Goal: Find specific page/section: Find specific page/section

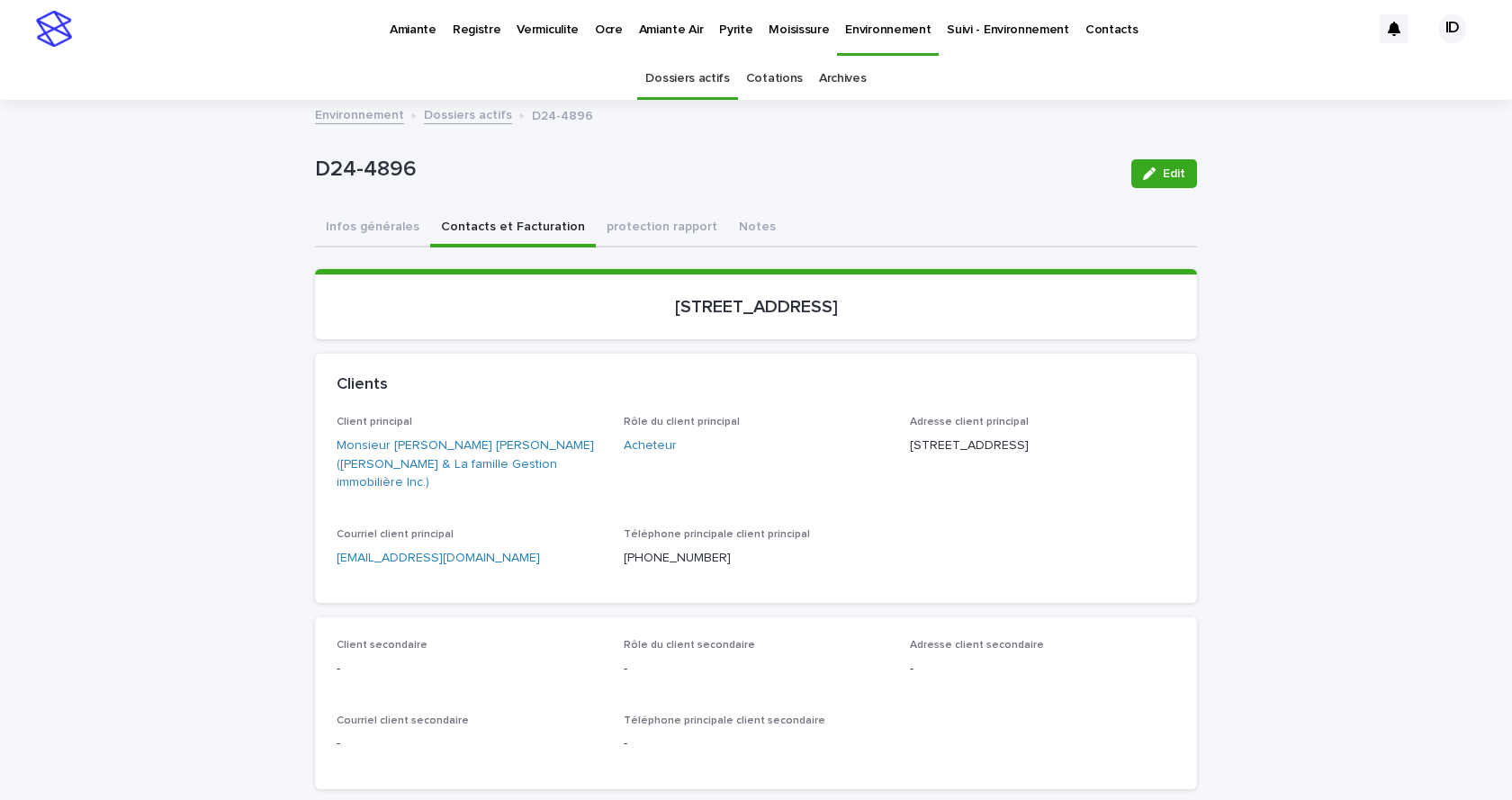
click at [849, 31] on p "Environnement" at bounding box center [888, 18] width 86 height 38
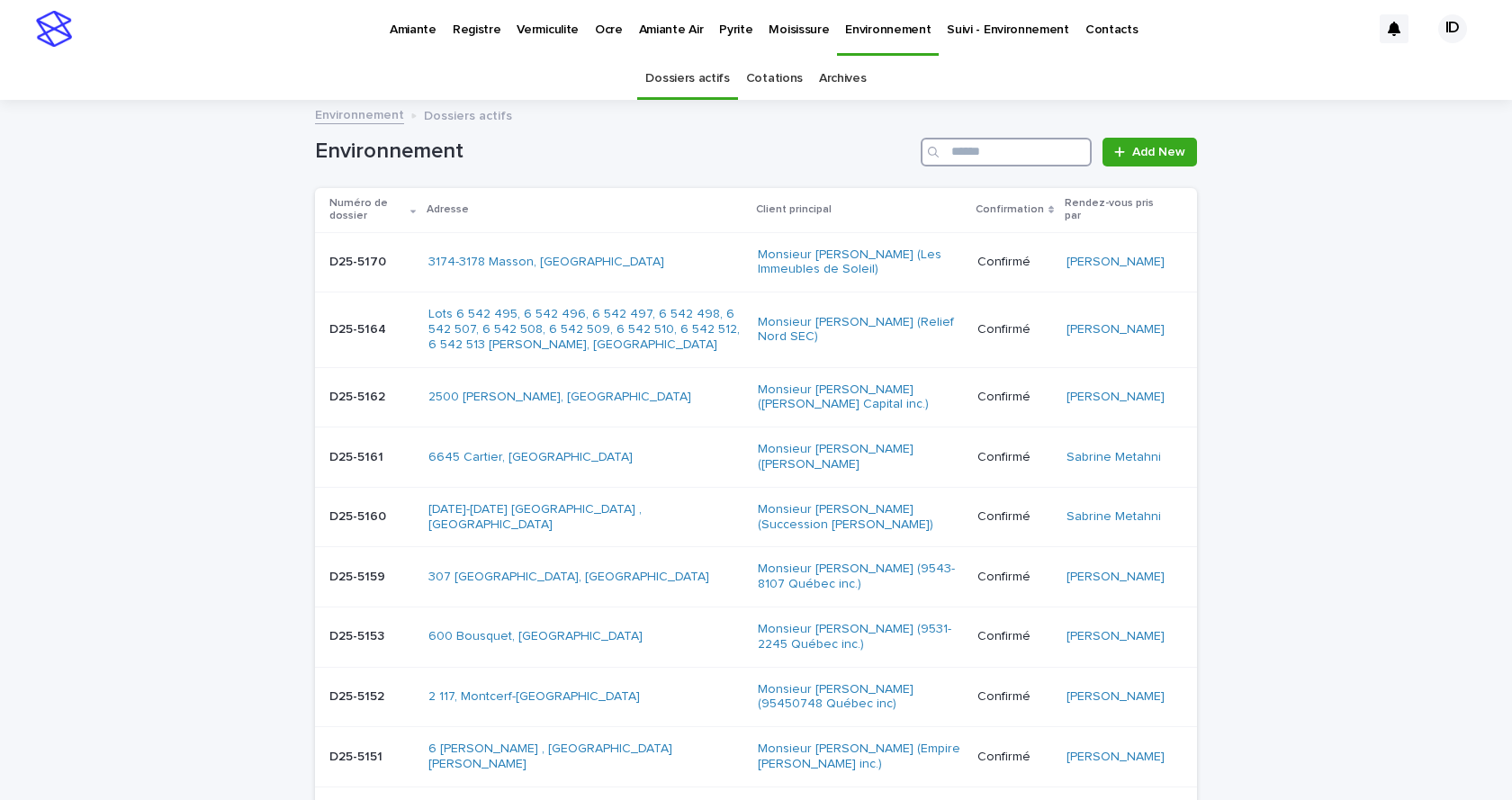
click at [960, 155] on input "Search" at bounding box center [1006, 153] width 171 height 29
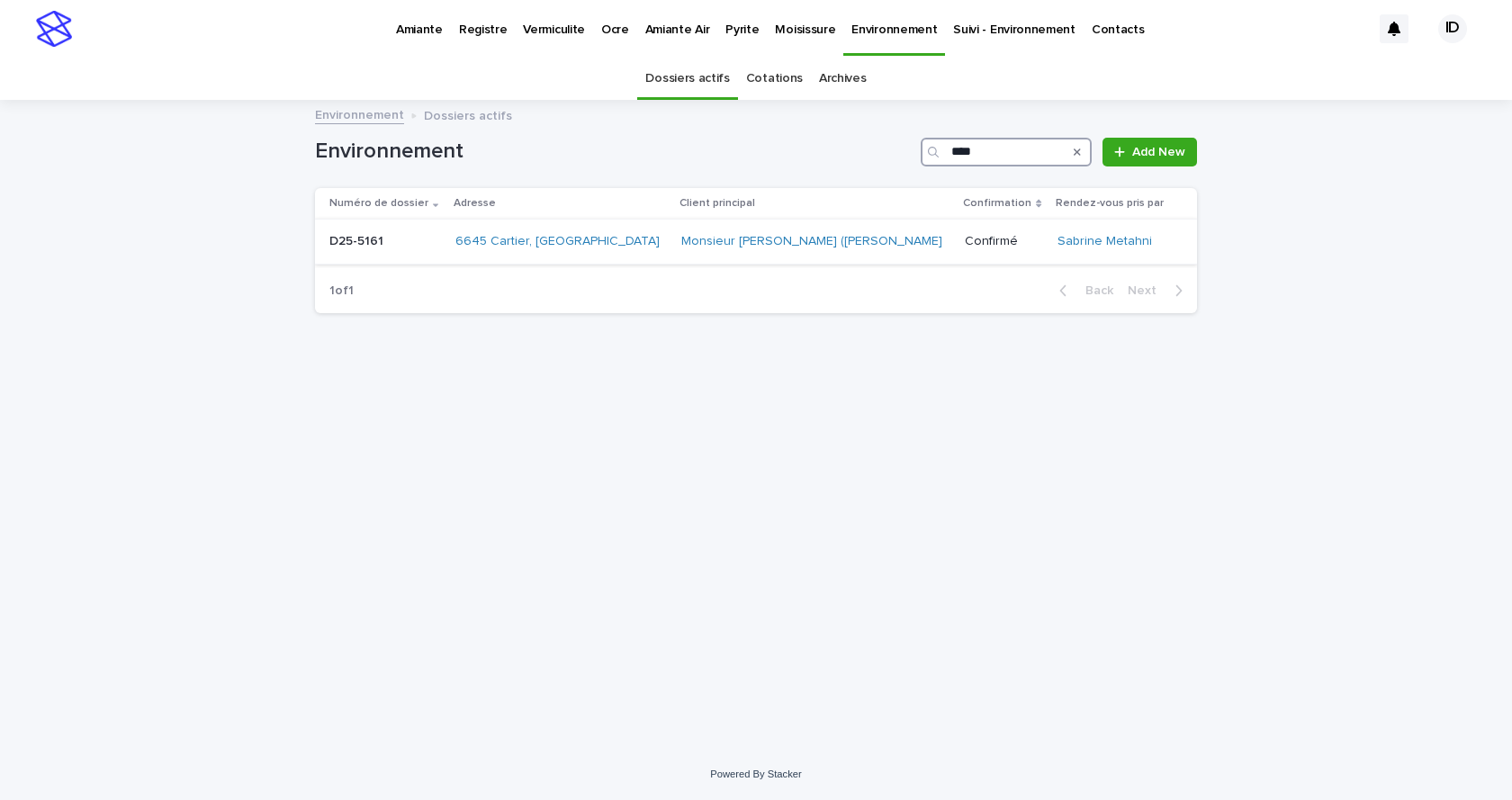
type input "****"
click at [609, 259] on td "6645 Cartier, [GEOGRAPHIC_DATA]" at bounding box center [561, 242] width 226 height 45
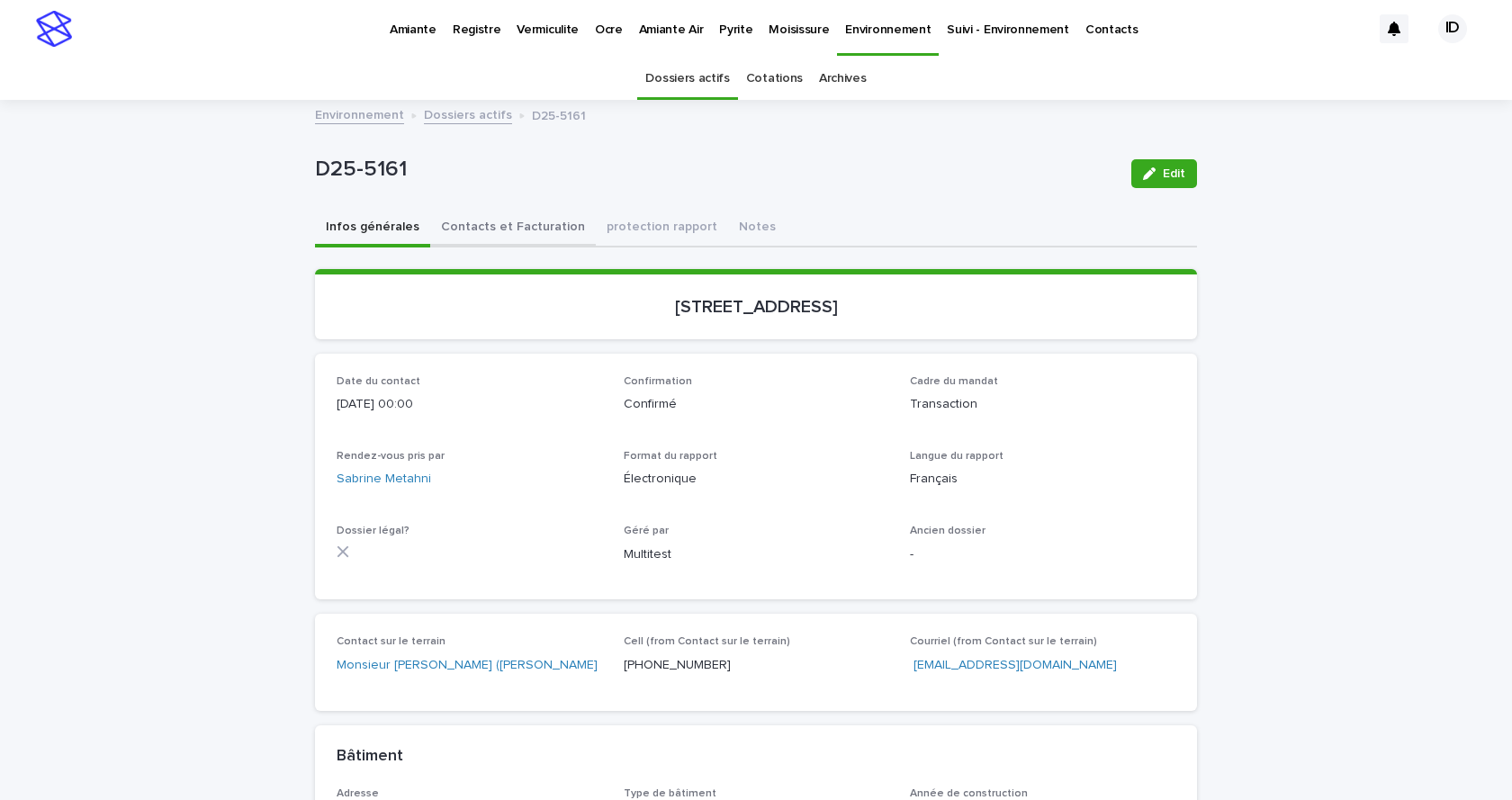
click at [486, 226] on button "Contacts et Facturation" at bounding box center [512, 228] width 165 height 38
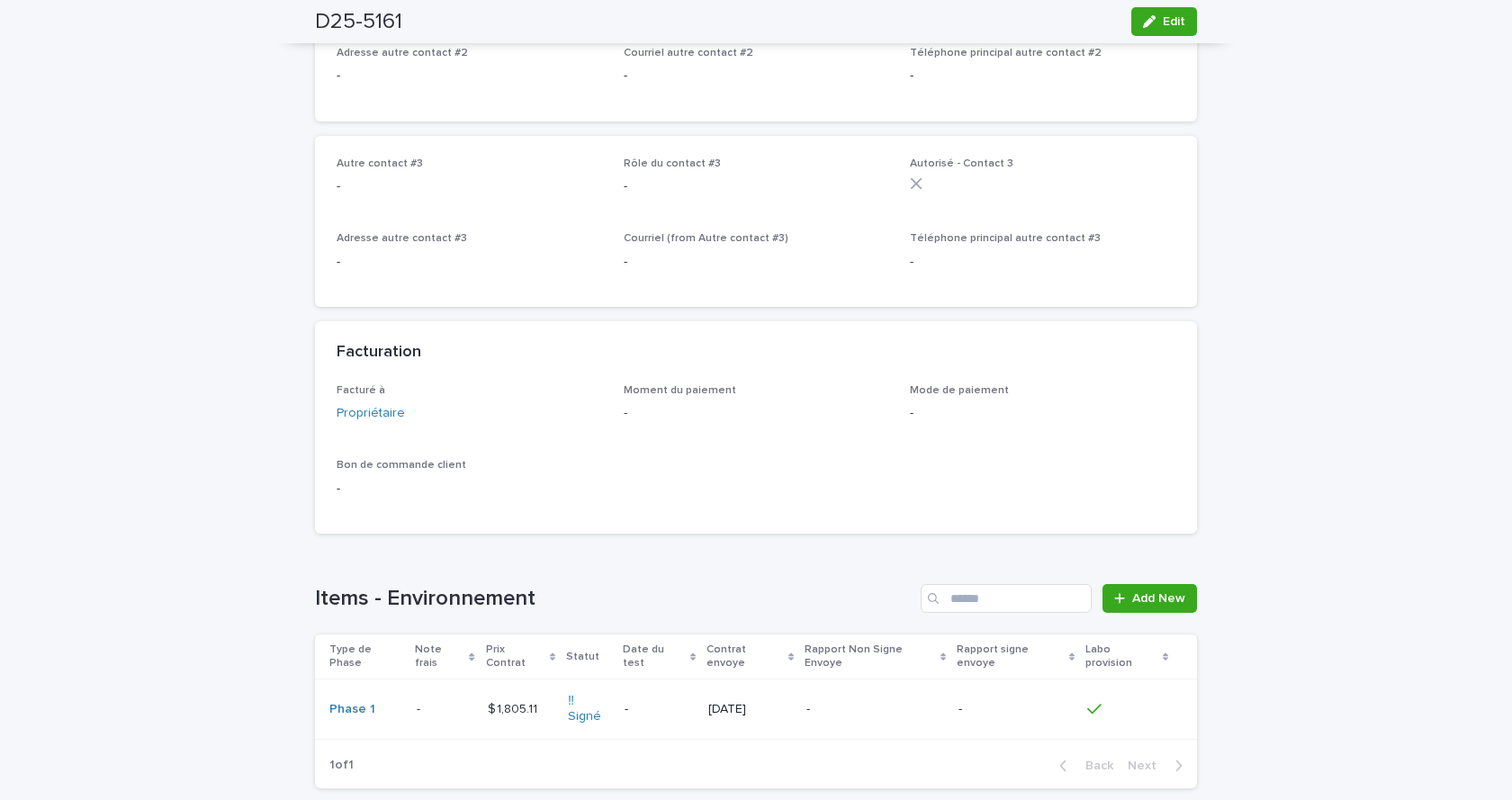
scroll to position [1349, 0]
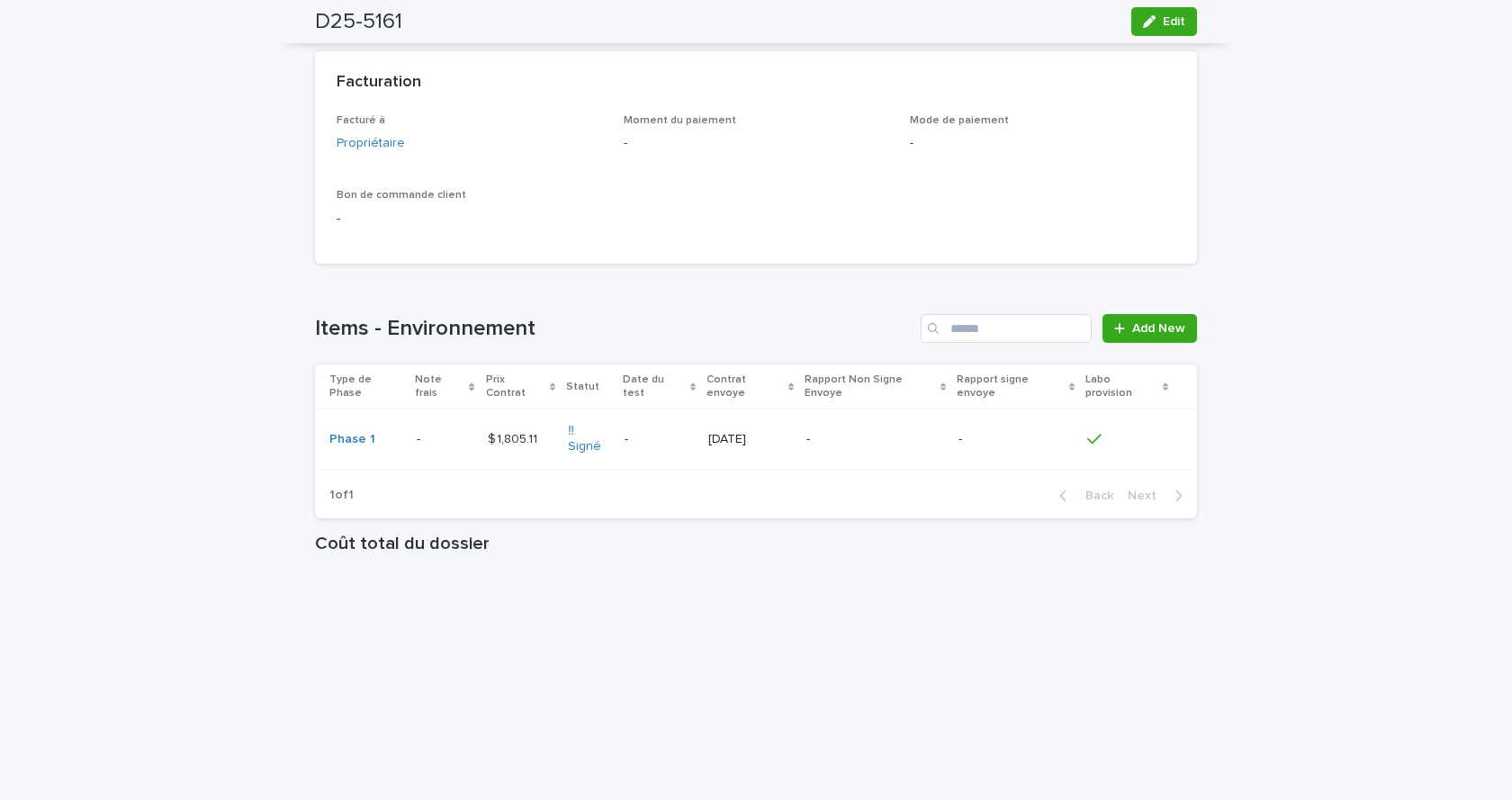
click at [544, 454] on td "$ 1,805.11 $ 1,805.11" at bounding box center [520, 439] width 80 height 60
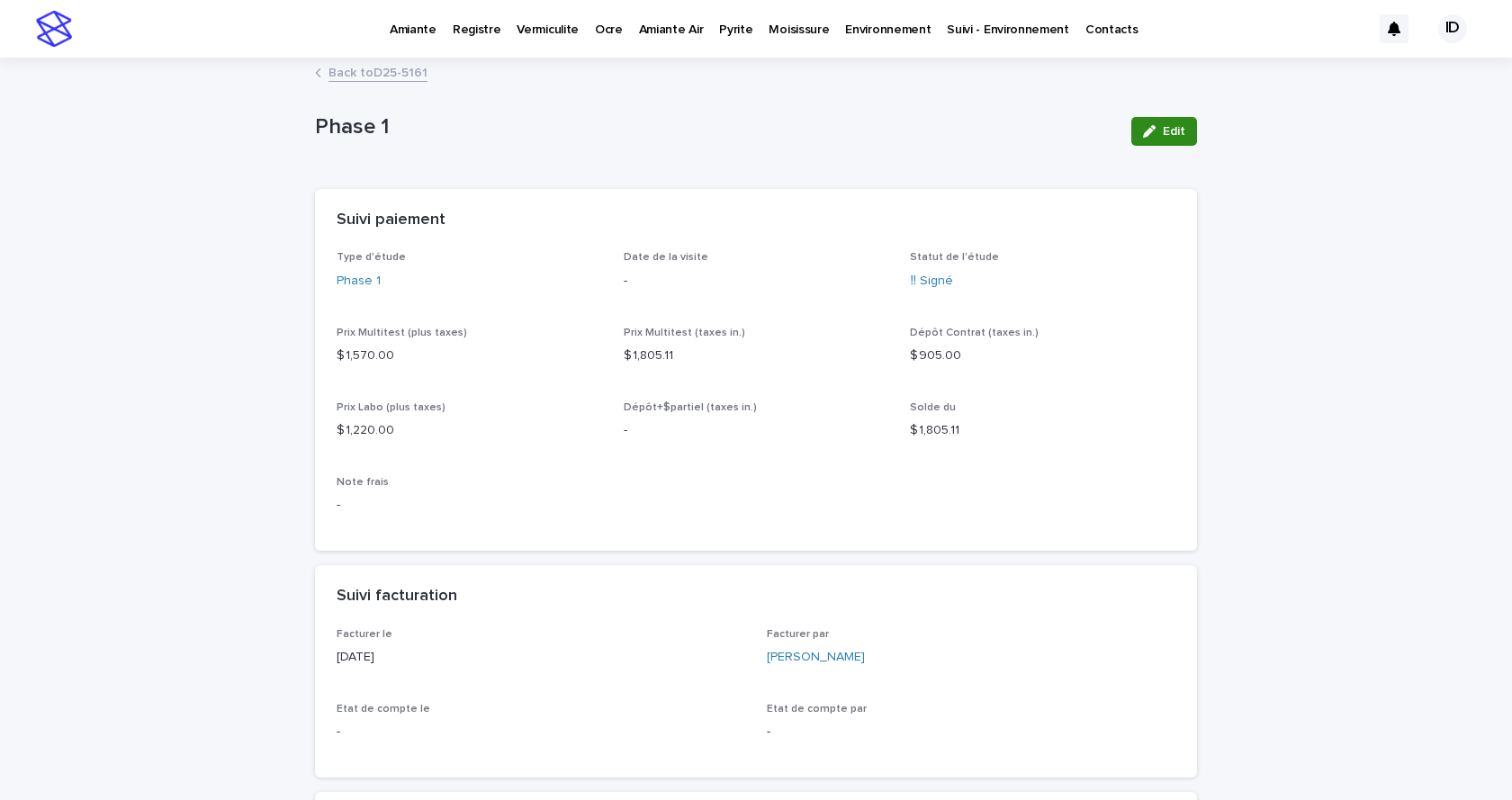
click at [1143, 132] on icon "button" at bounding box center [1148, 131] width 13 height 13
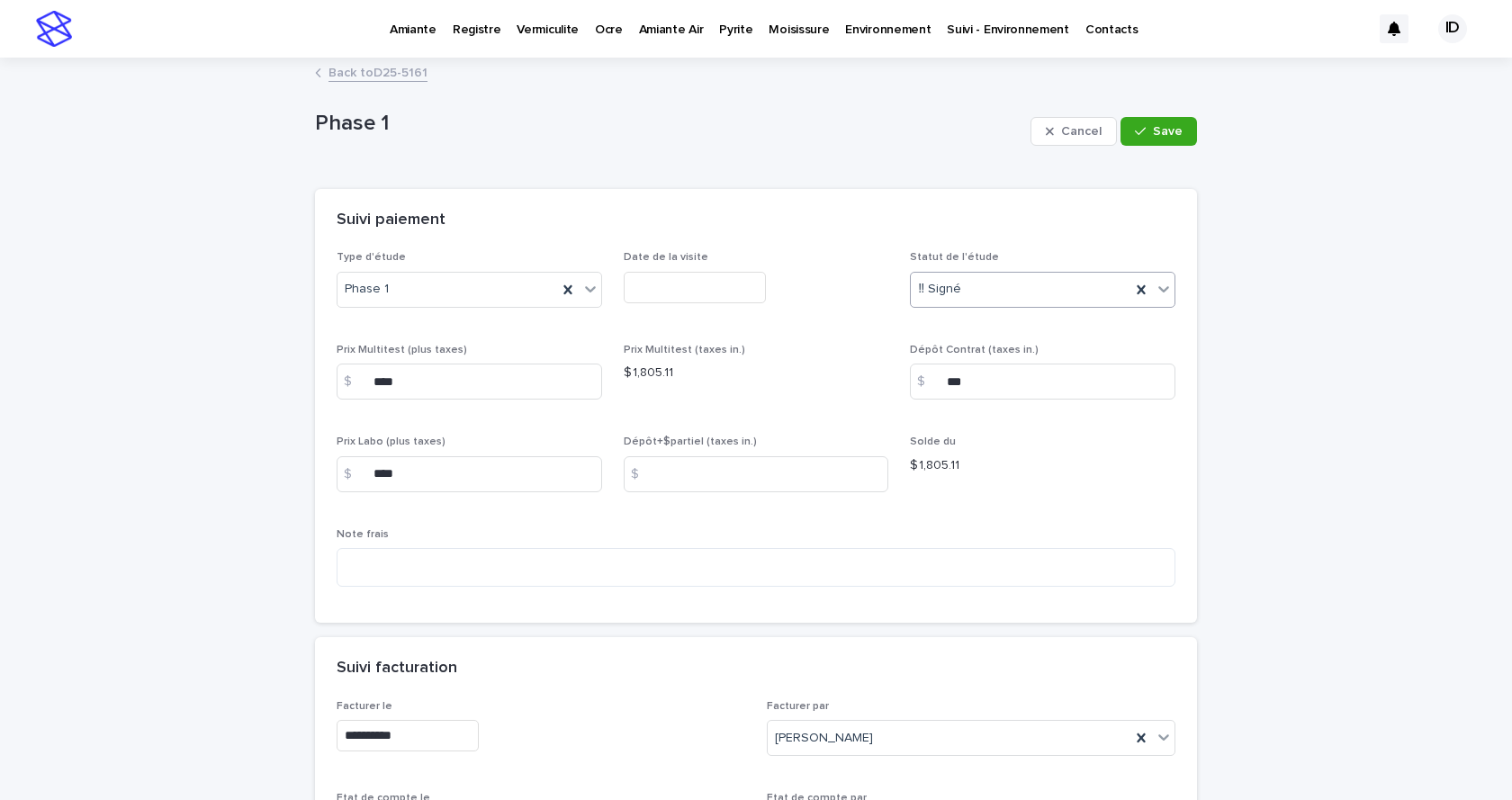
click at [1159, 288] on icon at bounding box center [1163, 289] width 11 height 6
click at [941, 419] on div "☐Dépôt" at bounding box center [1036, 419] width 264 height 31
click at [732, 479] on input at bounding box center [756, 473] width 265 height 36
type input "***"
click at [1161, 129] on span "Save" at bounding box center [1167, 131] width 30 height 13
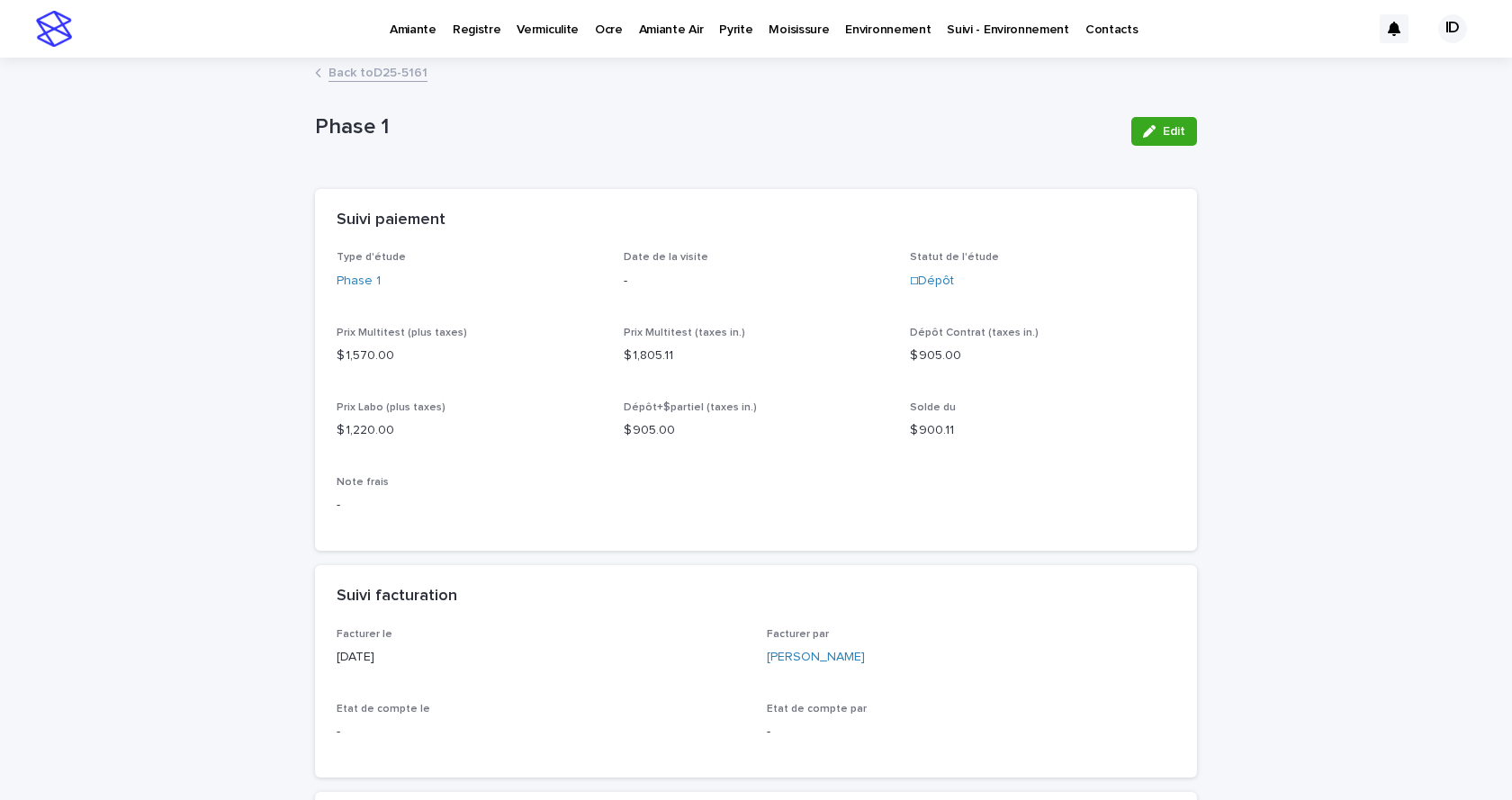
click at [411, 72] on link "Back to D25-5161" at bounding box center [378, 71] width 99 height 20
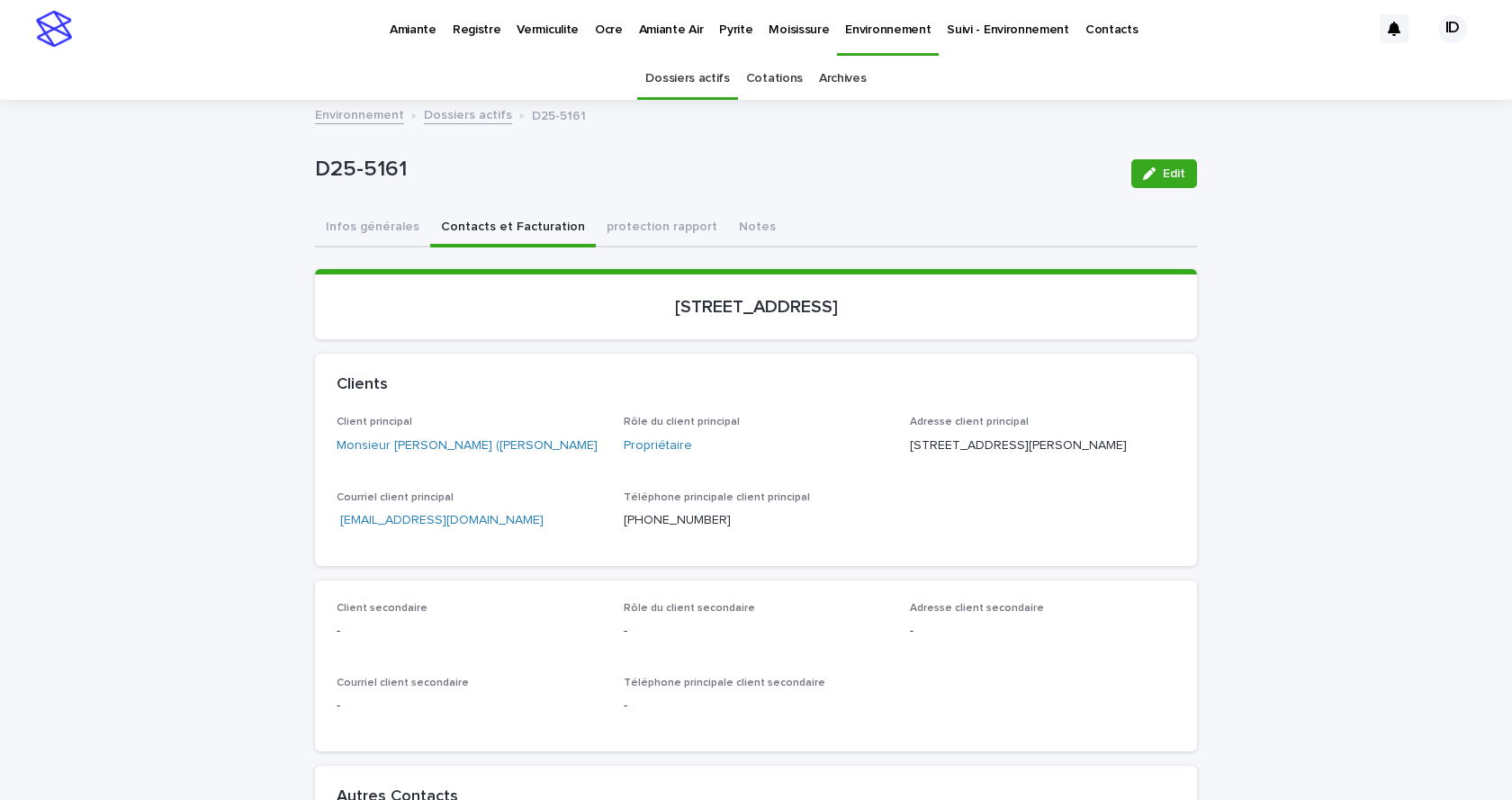
click at [456, 121] on link "Dossiers actifs" at bounding box center [468, 113] width 88 height 20
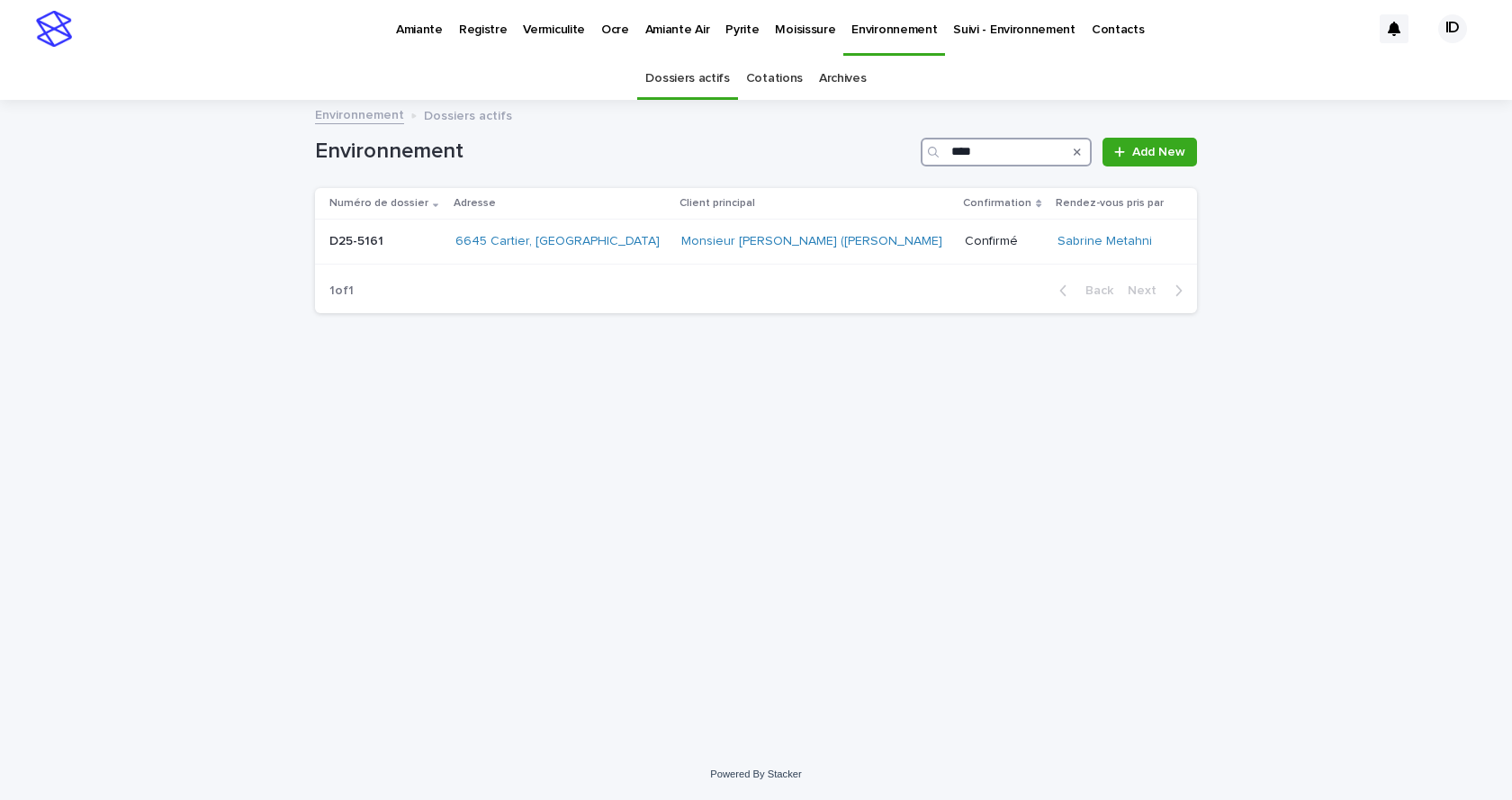
click at [1002, 150] on input "****" at bounding box center [1006, 153] width 171 height 29
type input "*"
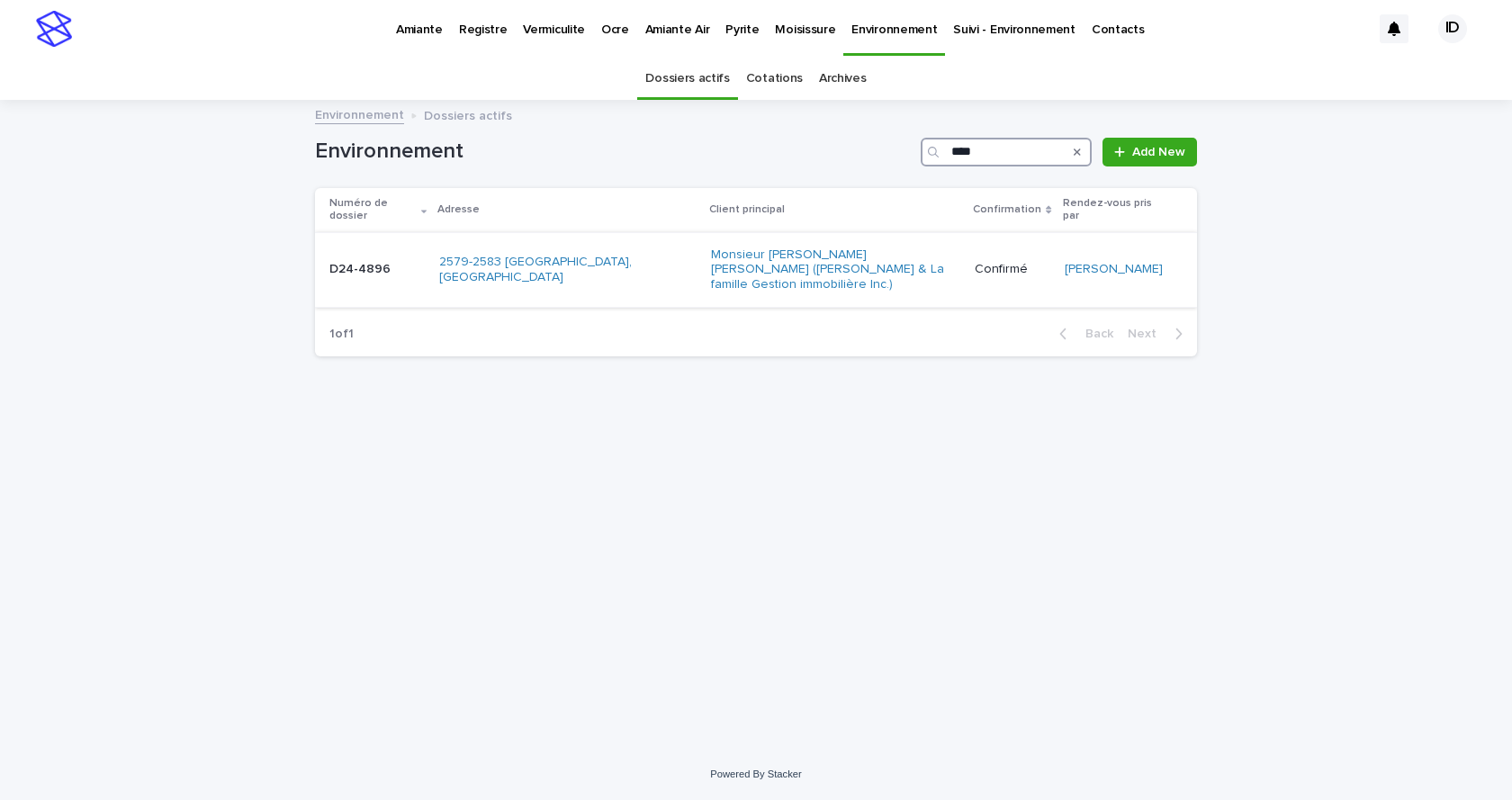
type input "****"
click at [537, 269] on td "2579-2583 [GEOGRAPHIC_DATA], [GEOGRAPHIC_DATA]" at bounding box center [567, 269] width 271 height 75
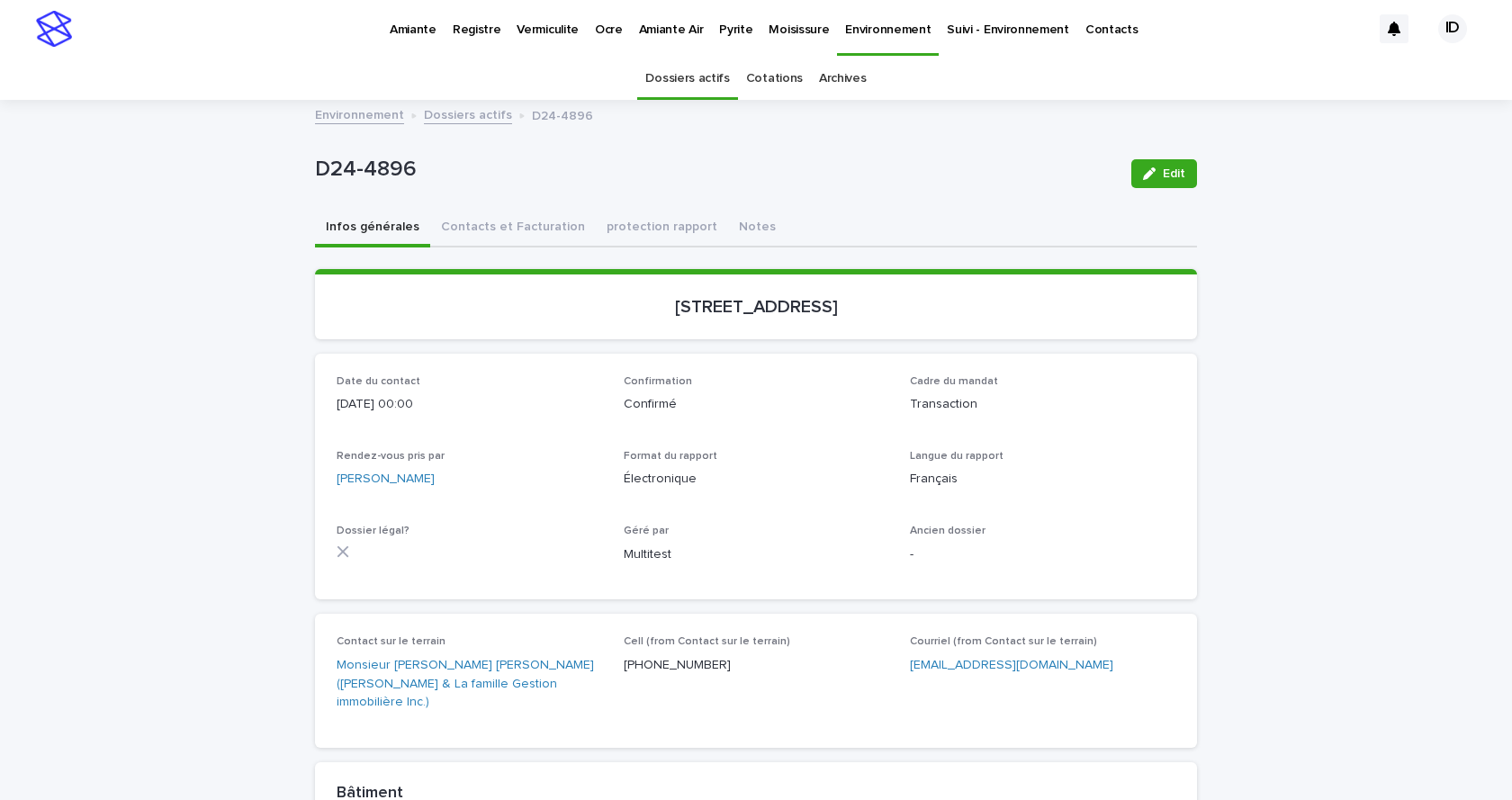
drag, startPoint x: 602, startPoint y: 305, endPoint x: 910, endPoint y: 307, distance: 308.0
click at [919, 302] on p "[STREET_ADDRESS]" at bounding box center [756, 306] width 838 height 21
copy p "[STREET_ADDRESS]"
click at [513, 229] on button "Contacts et Facturation" at bounding box center [512, 228] width 165 height 38
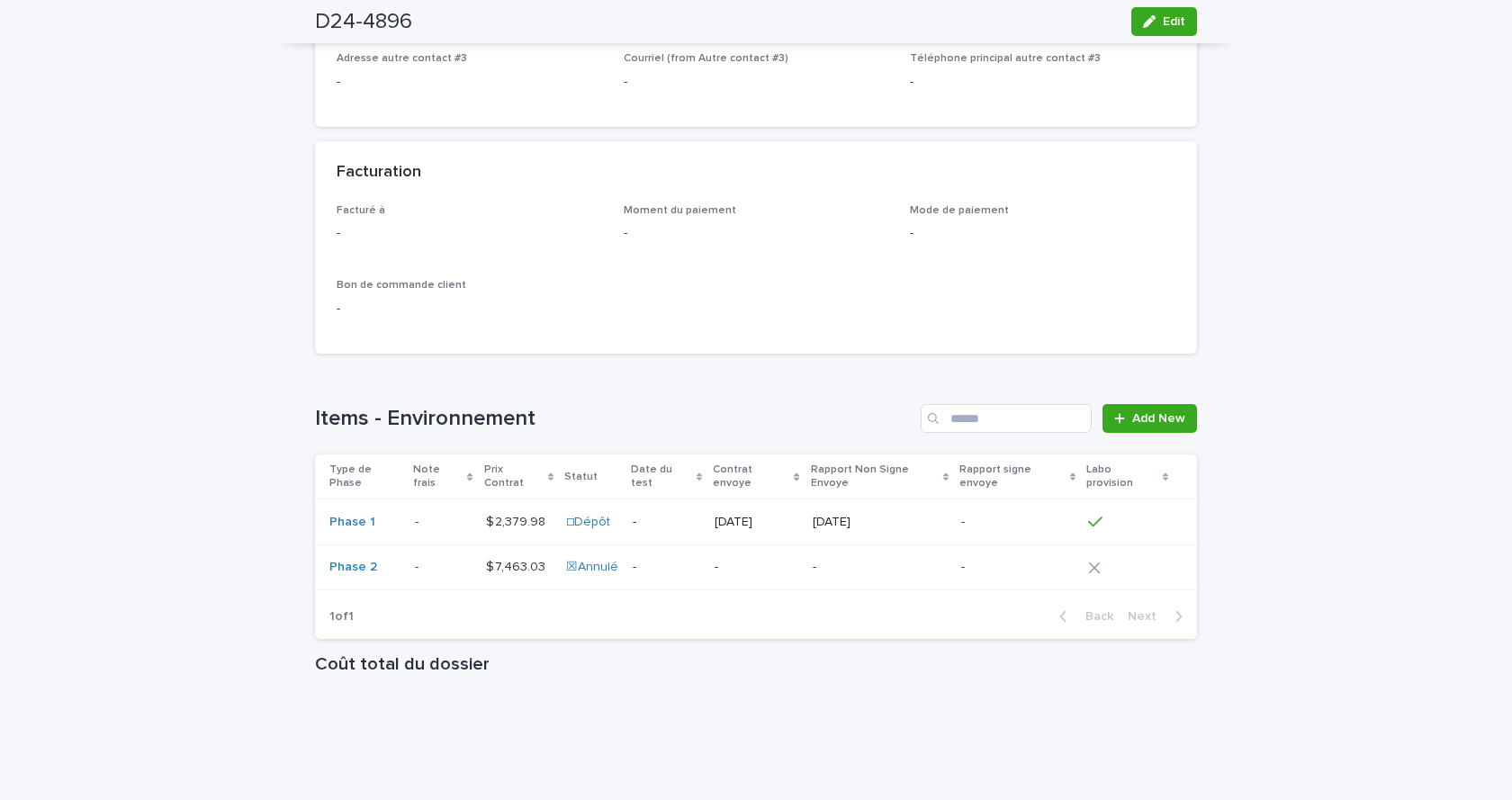
scroll to position [1349, 0]
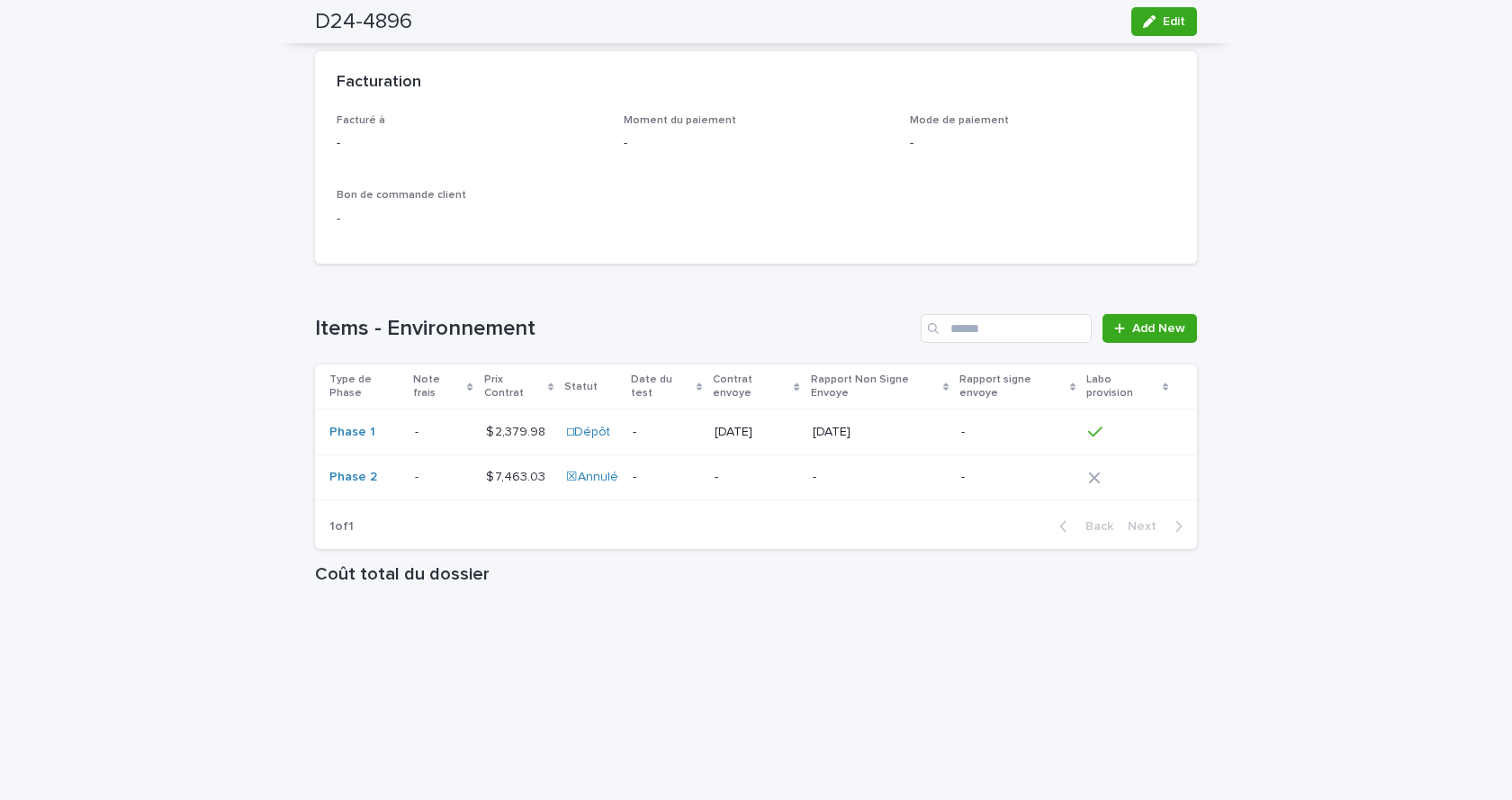
click at [499, 416] on td "$ 2,379.98 $ 2,379.98" at bounding box center [518, 432] width 80 height 46
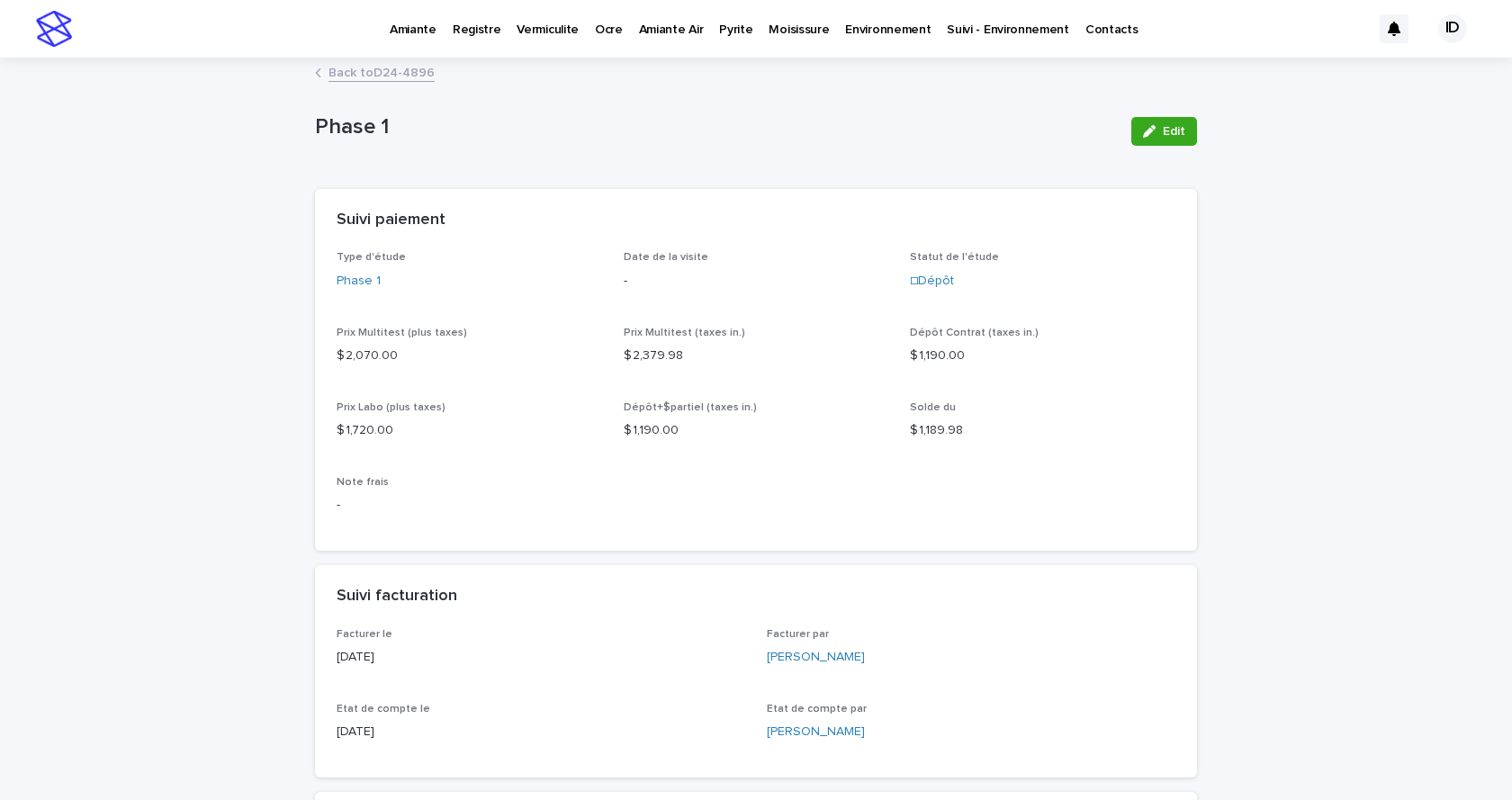
click at [465, 30] on p "Registre" at bounding box center [476, 18] width 49 height 38
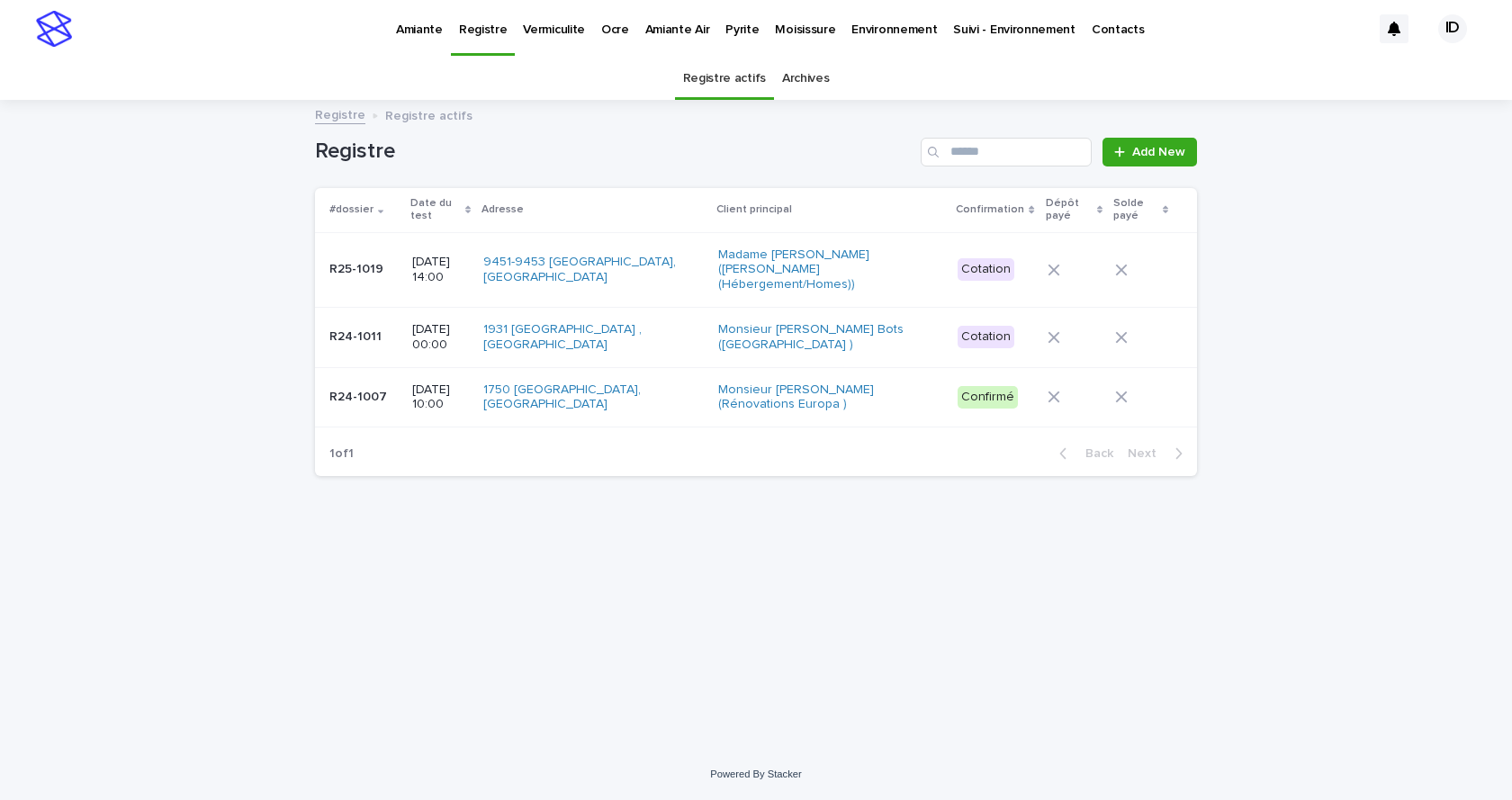
click at [797, 80] on link "Archives" at bounding box center [805, 78] width 48 height 42
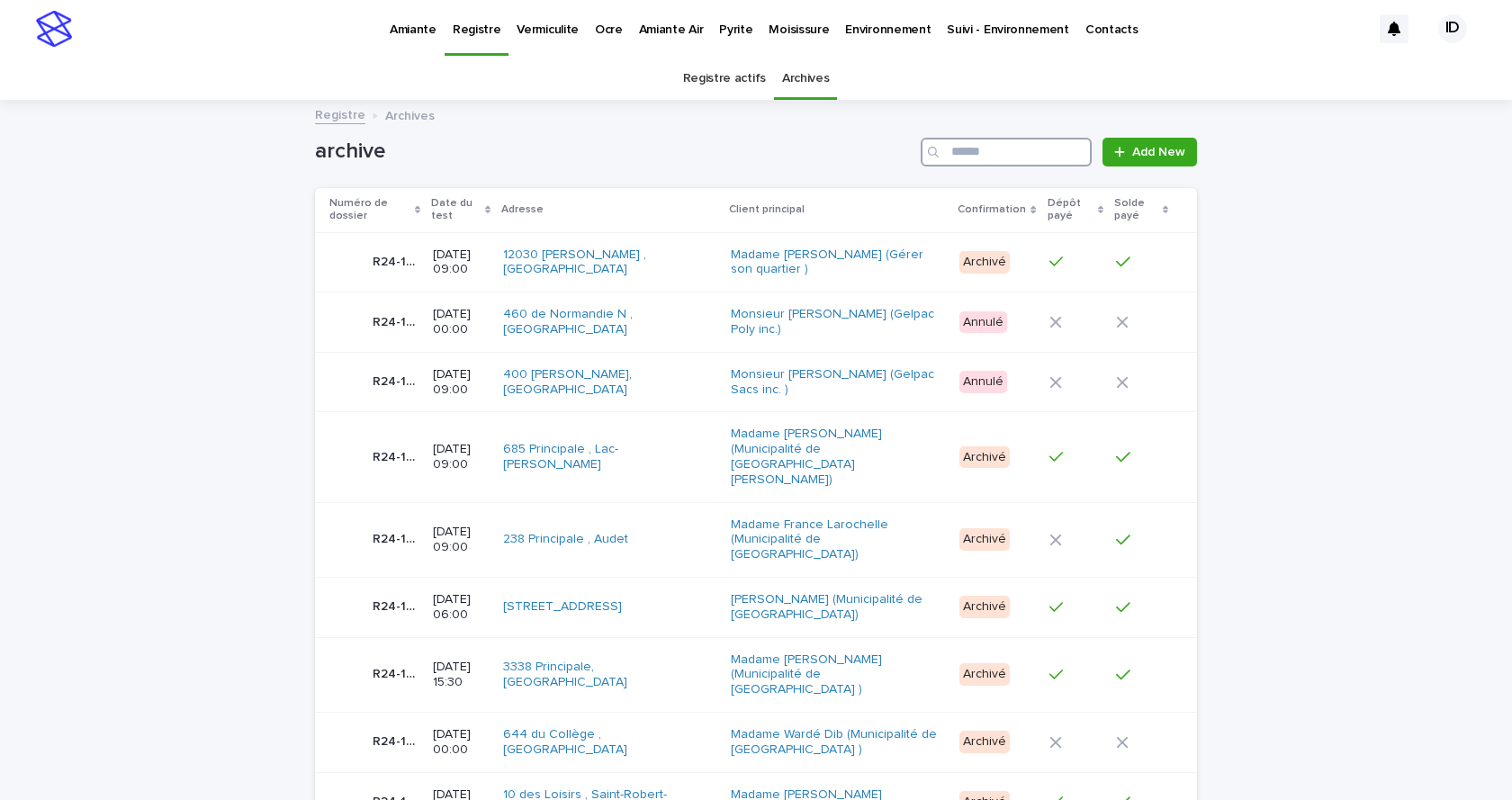
click at [994, 151] on input "Search" at bounding box center [1006, 153] width 171 height 29
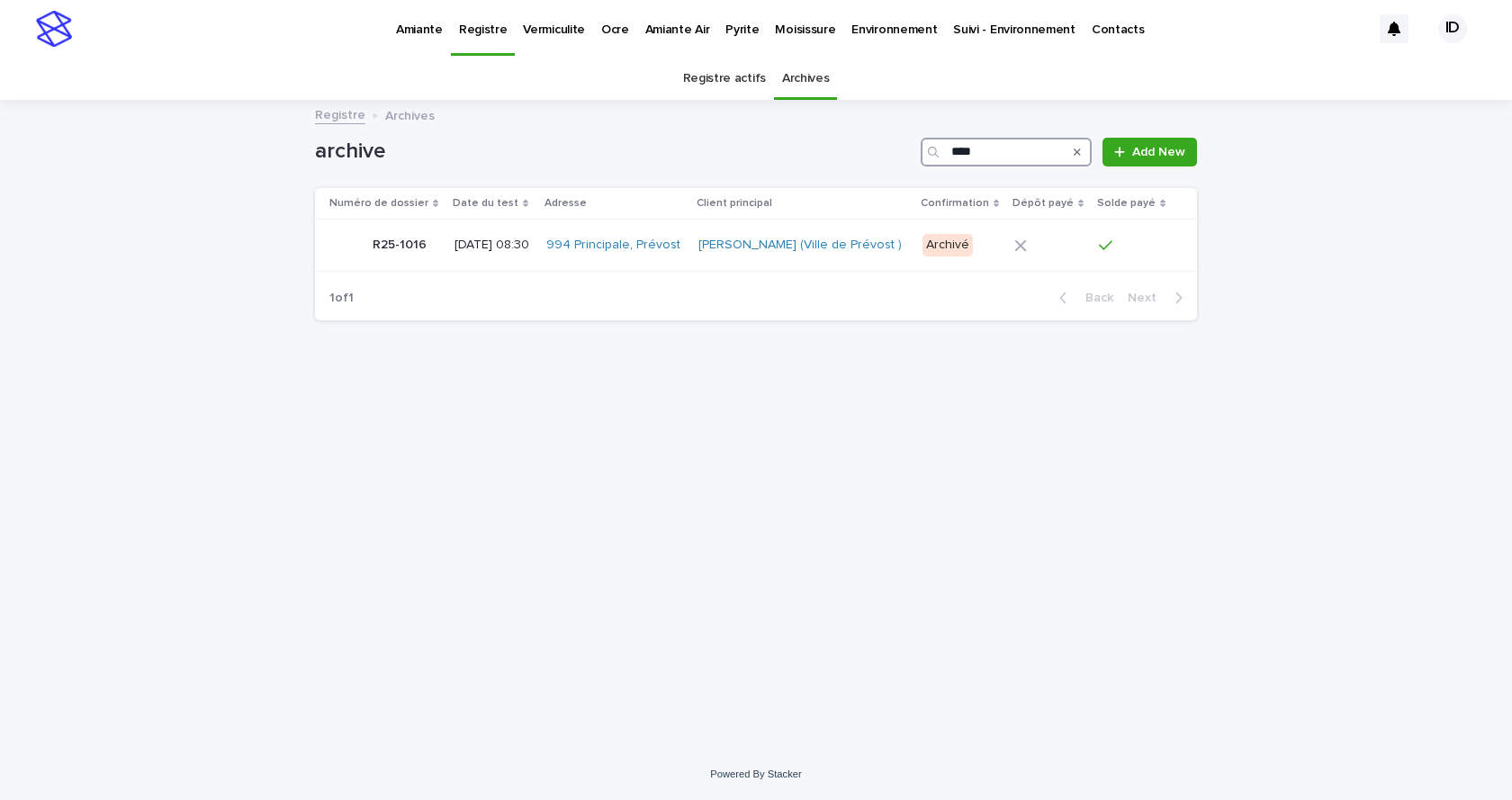
type input "****"
click at [582, 256] on div "994 Principale, Prévost" at bounding box center [615, 245] width 138 height 30
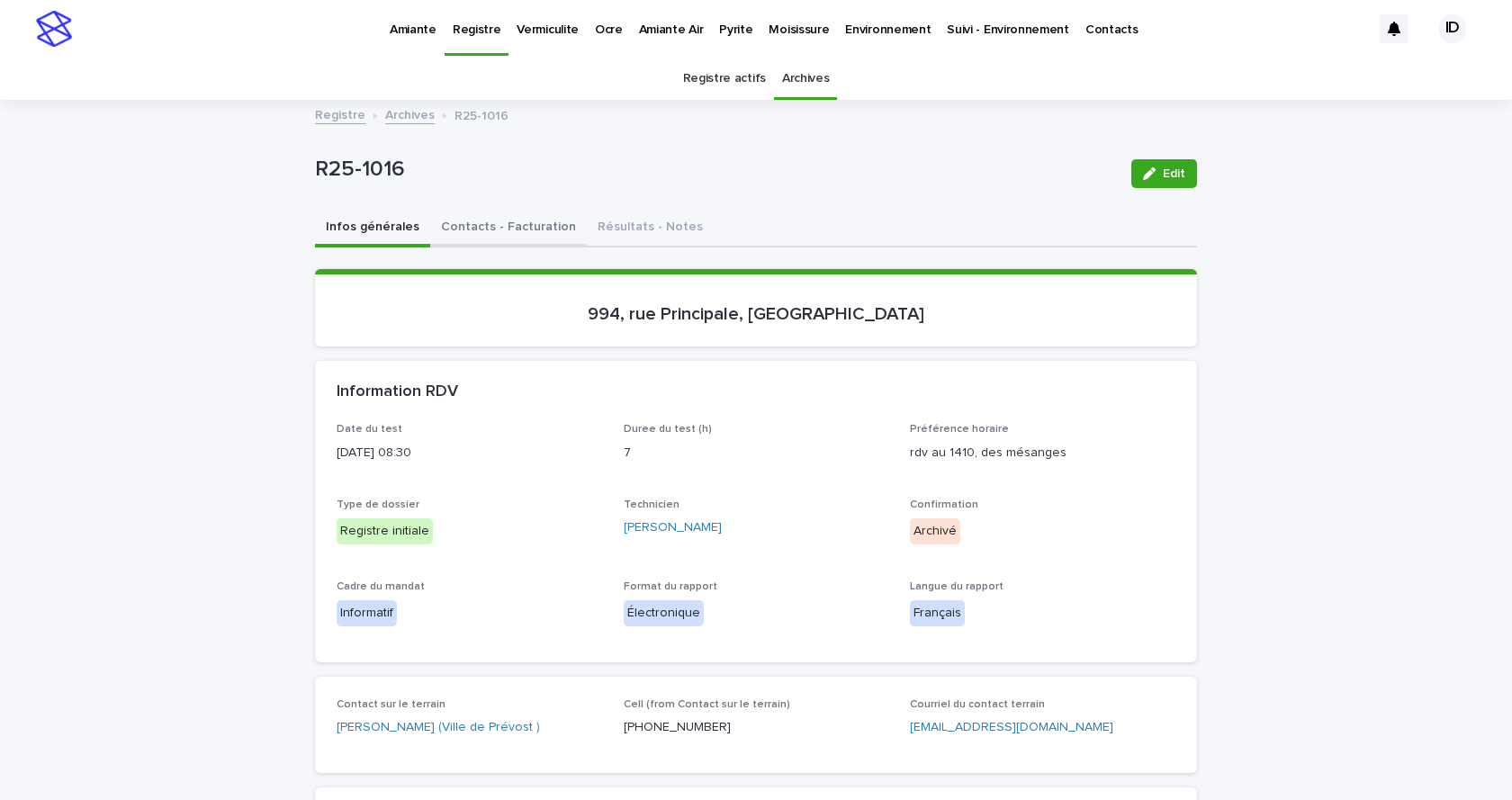
click at [511, 226] on button "Contacts - Facturation" at bounding box center [508, 228] width 157 height 38
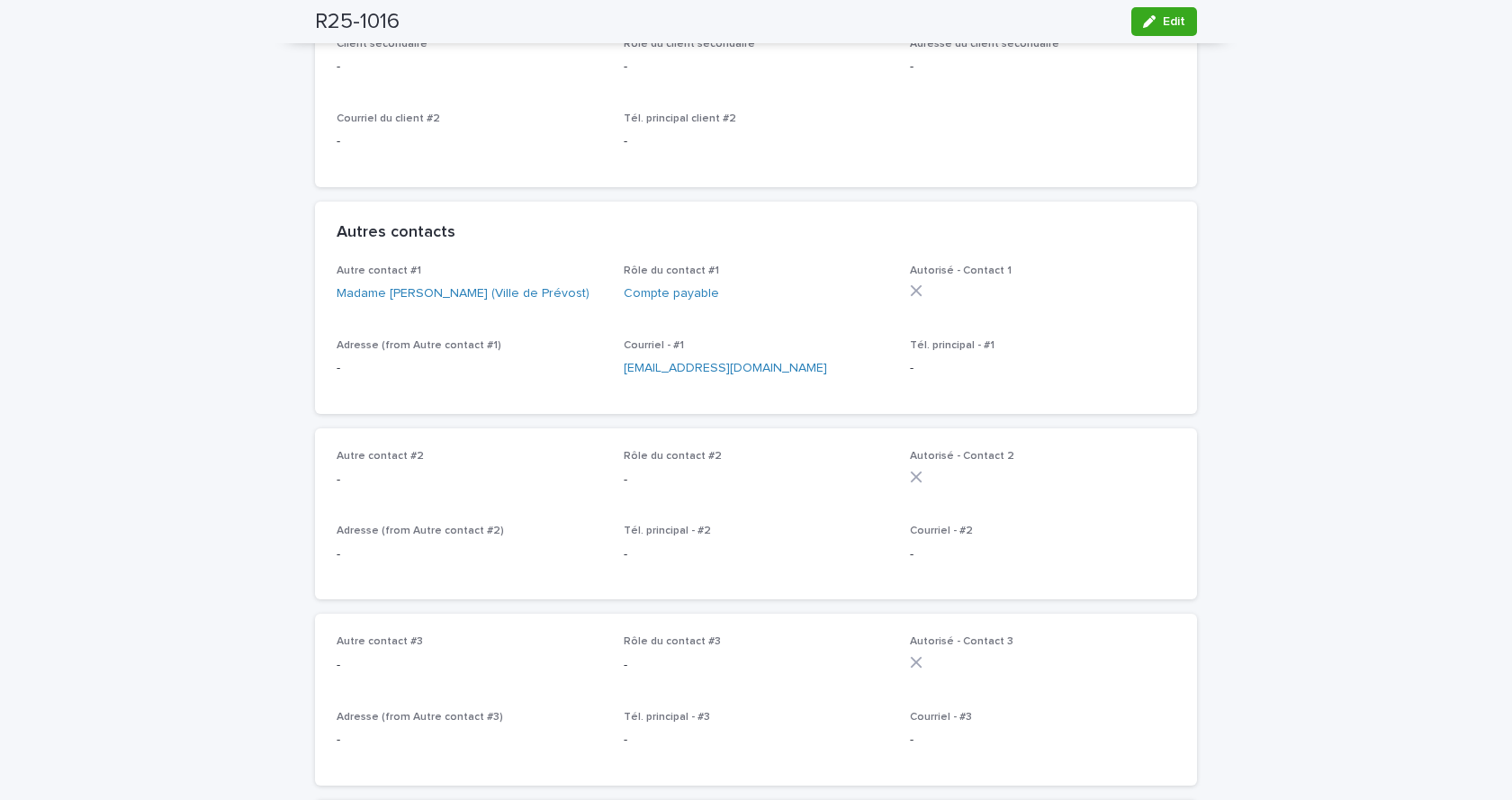
scroll to position [122, 0]
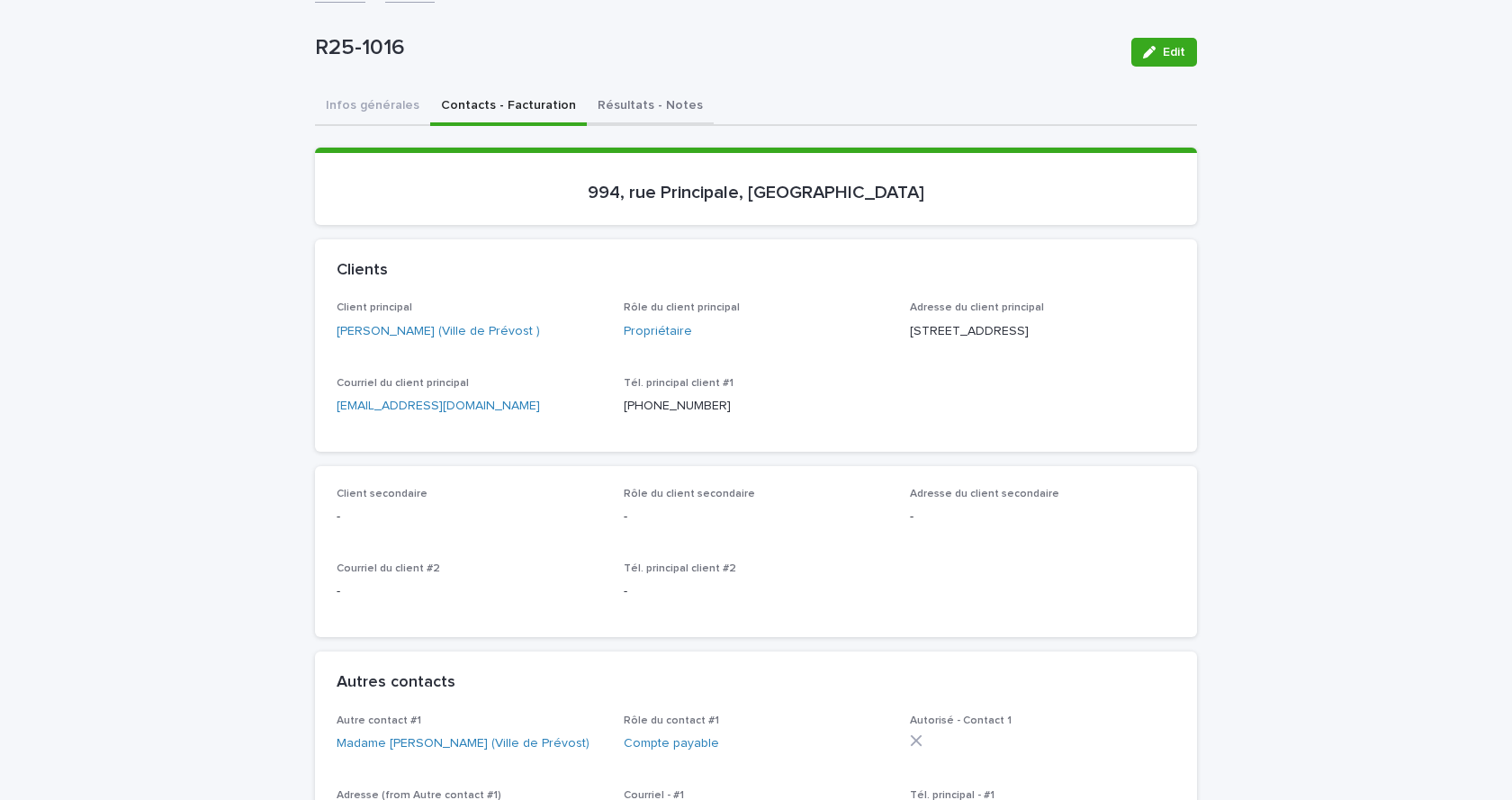
click at [586, 103] on button "Résultats - Notes" at bounding box center [650, 107] width 126 height 38
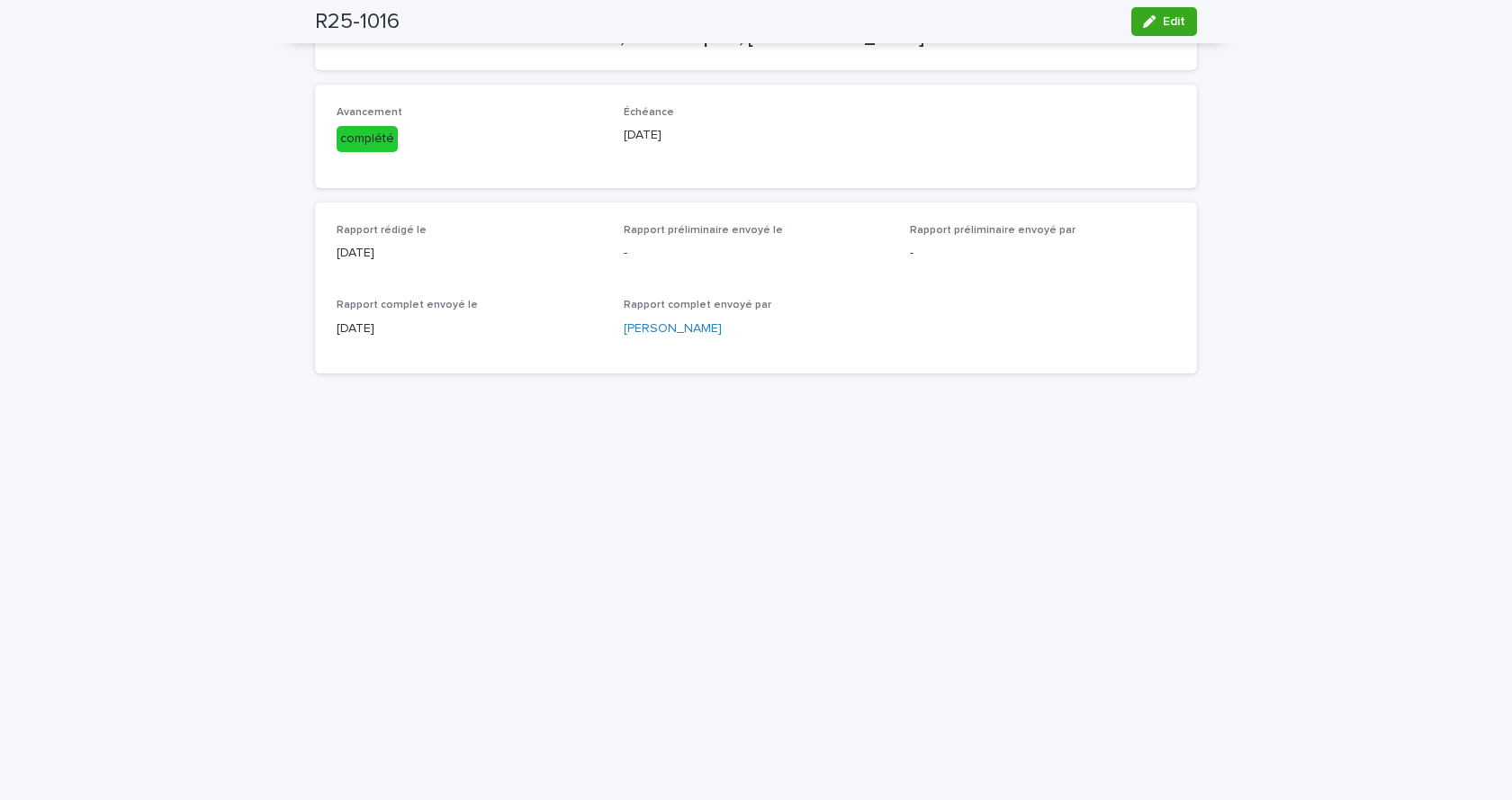
scroll to position [187, 0]
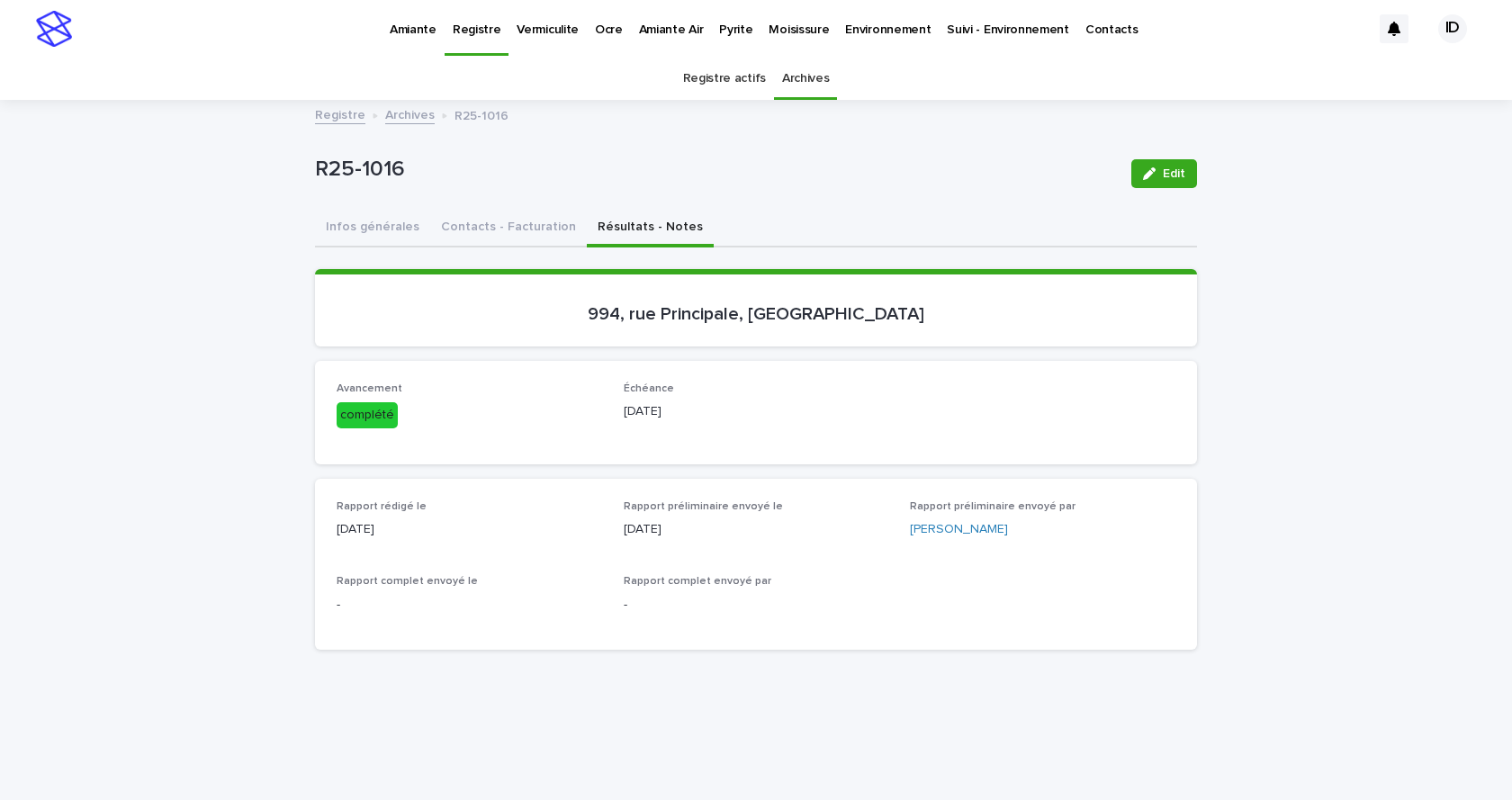
click at [404, 30] on p "Amiante" at bounding box center [413, 18] width 47 height 38
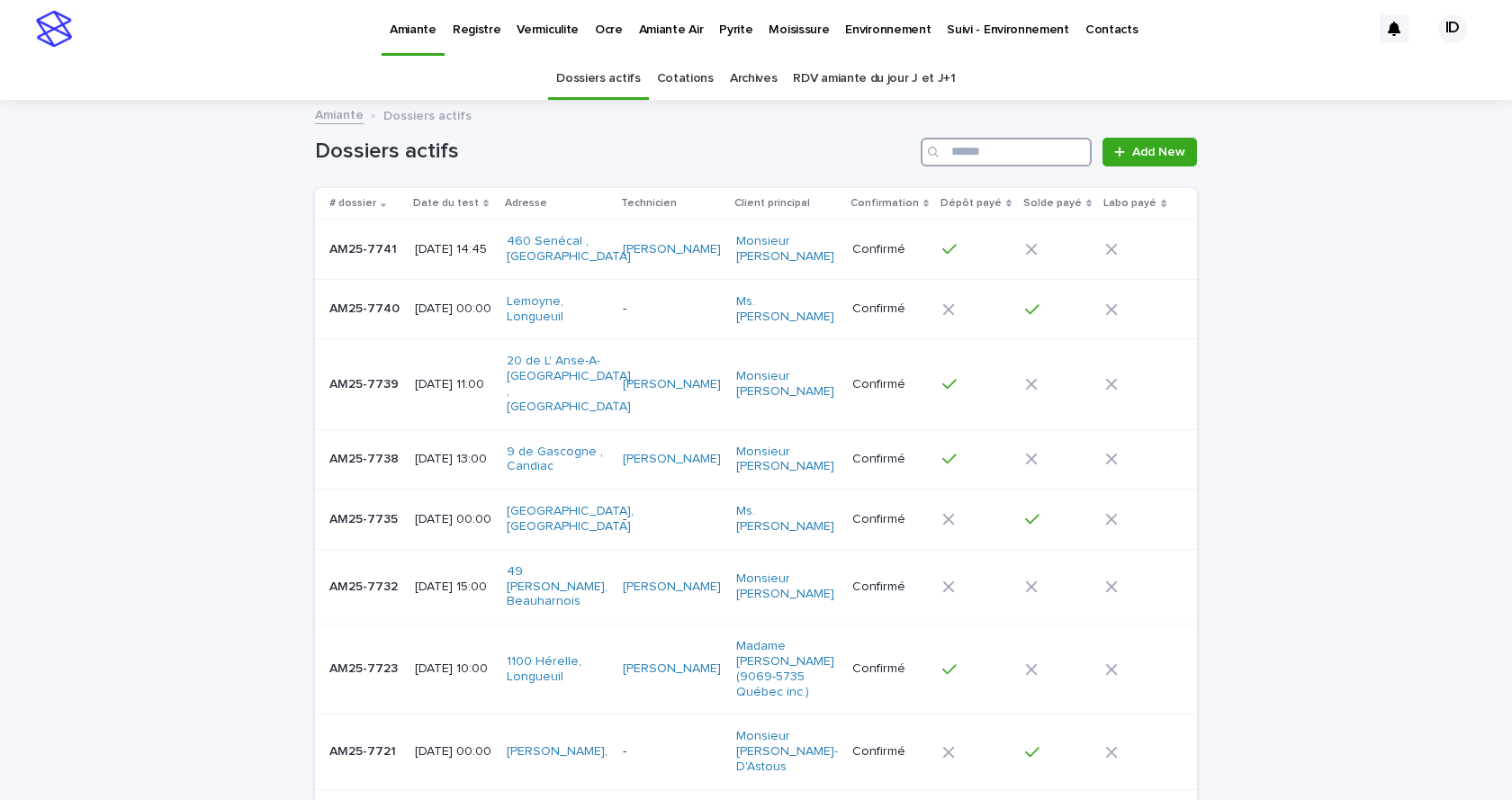
click at [959, 150] on input "Search" at bounding box center [1006, 153] width 171 height 29
type input "****"
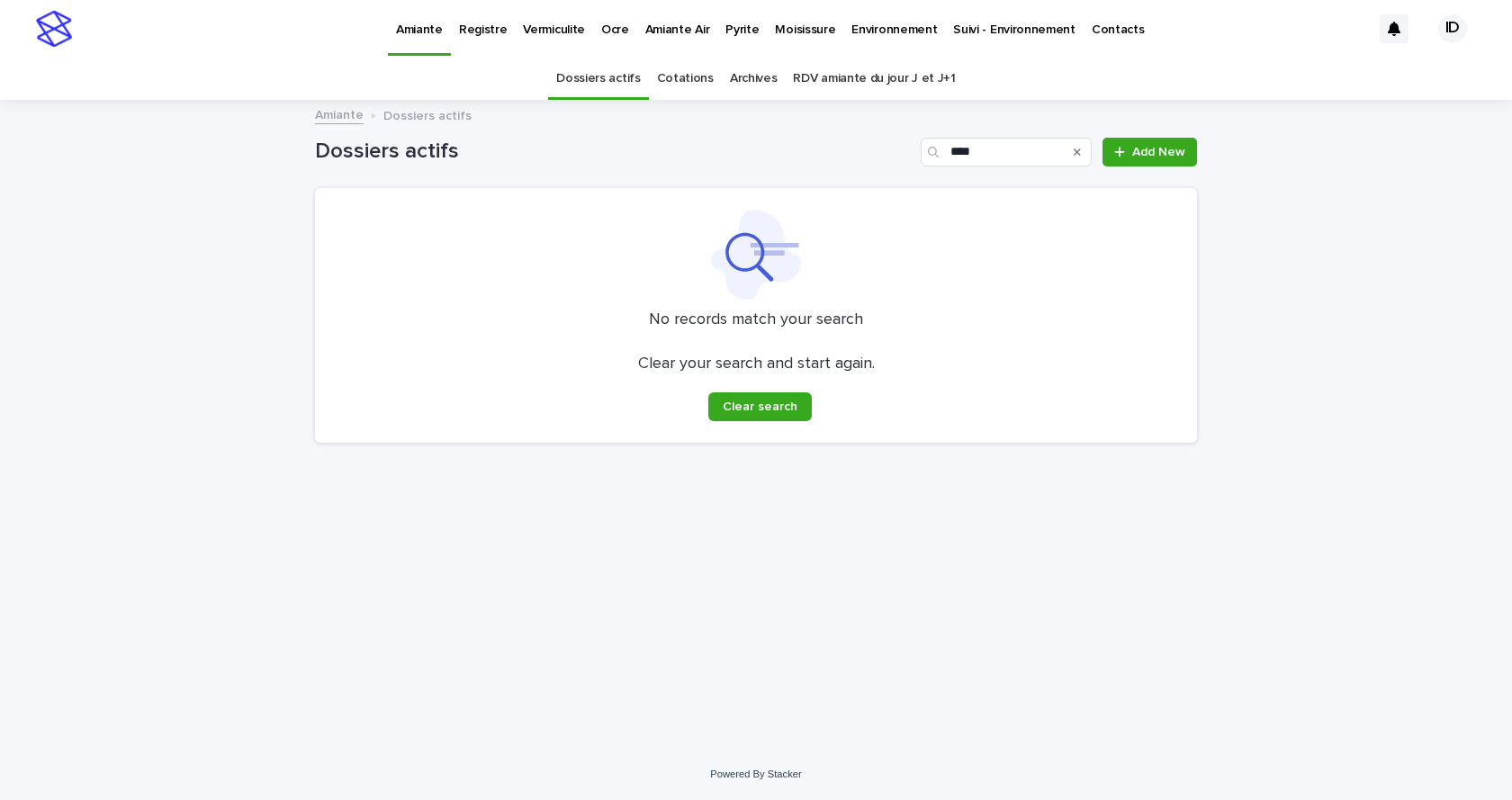
click at [757, 80] on link "Archives" at bounding box center [753, 78] width 48 height 42
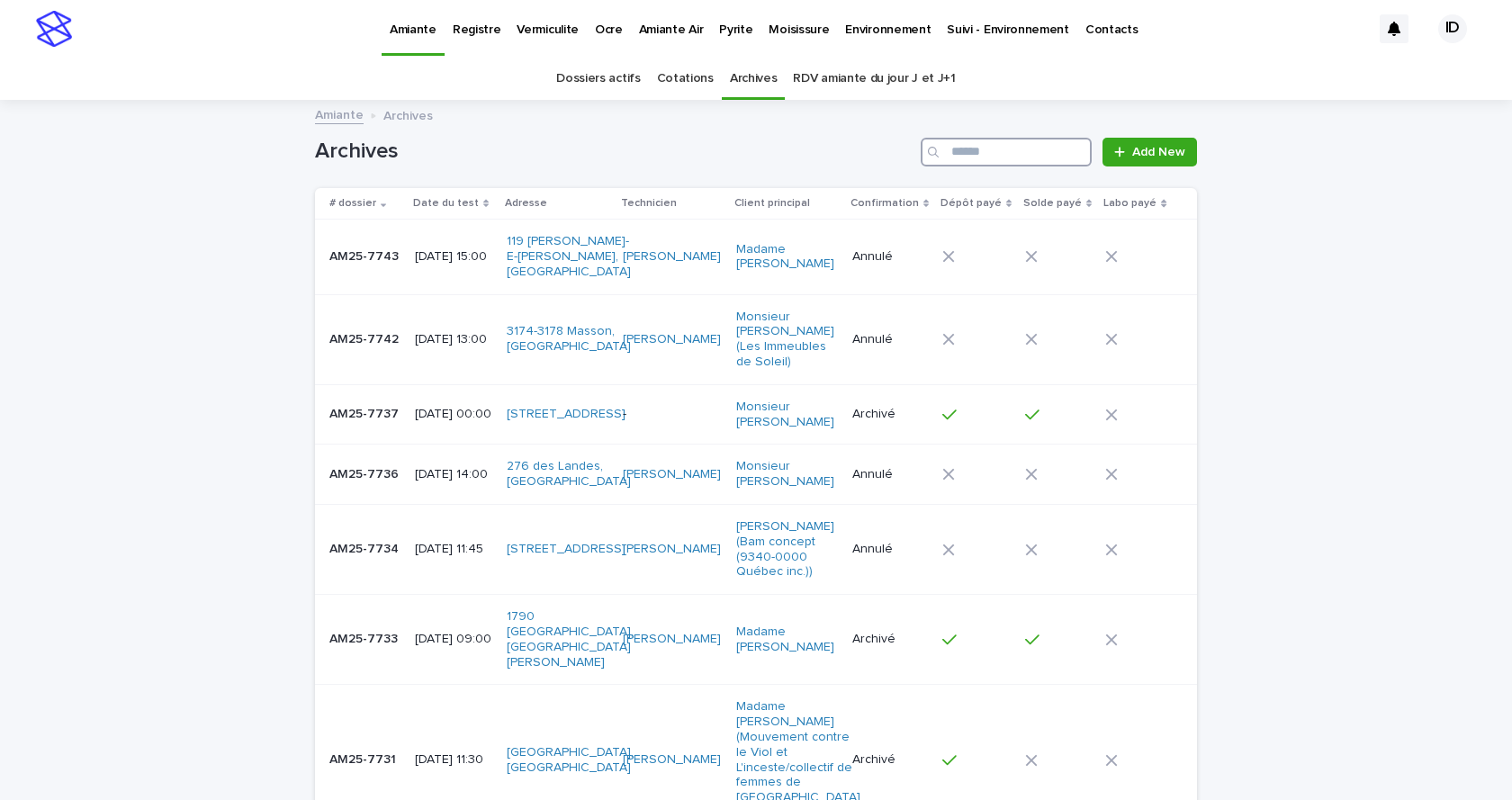
click at [963, 147] on input "Search" at bounding box center [1006, 153] width 171 height 29
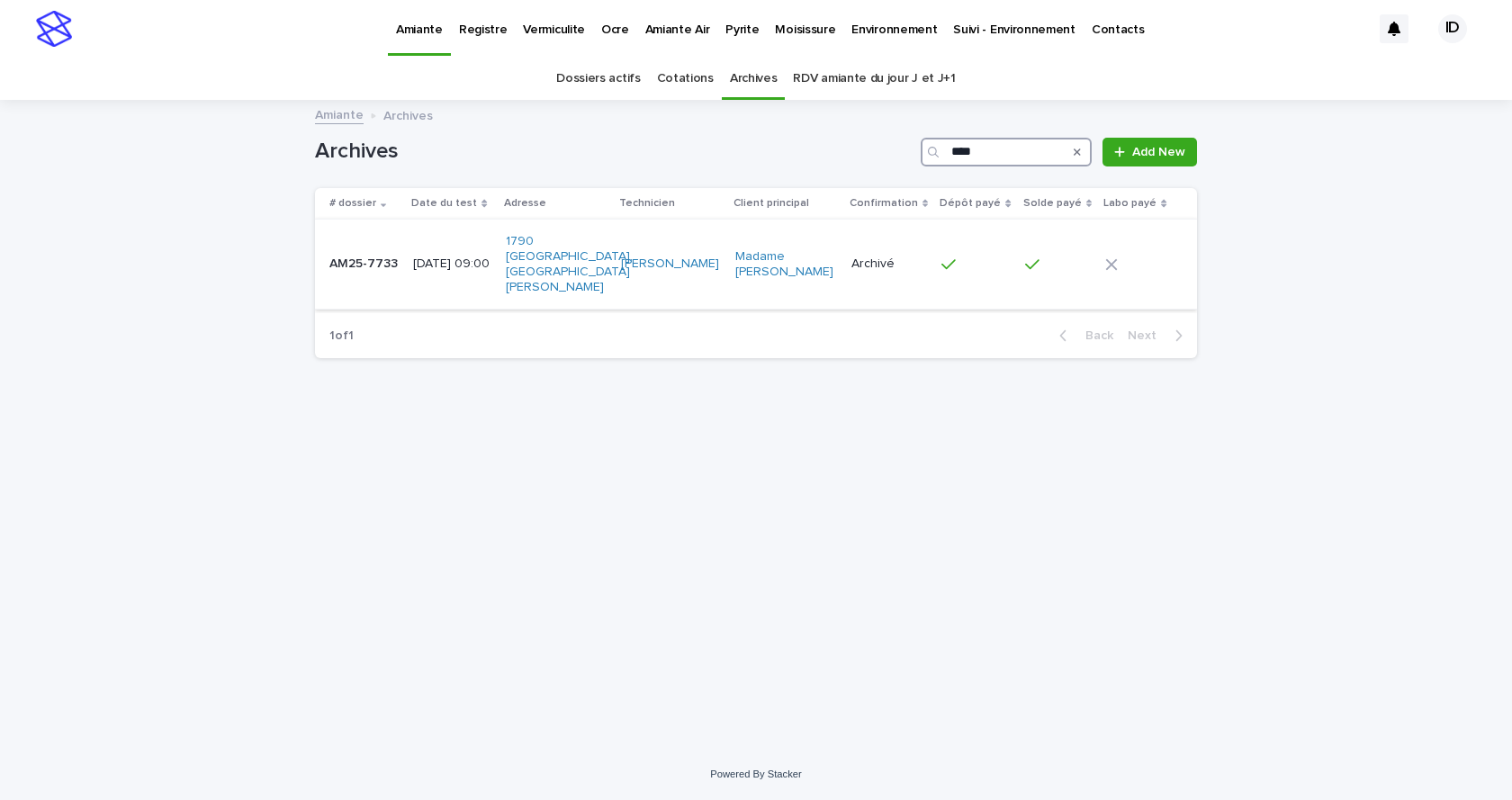
type input "****"
click at [654, 285] on td "[PERSON_NAME]" at bounding box center [671, 264] width 115 height 90
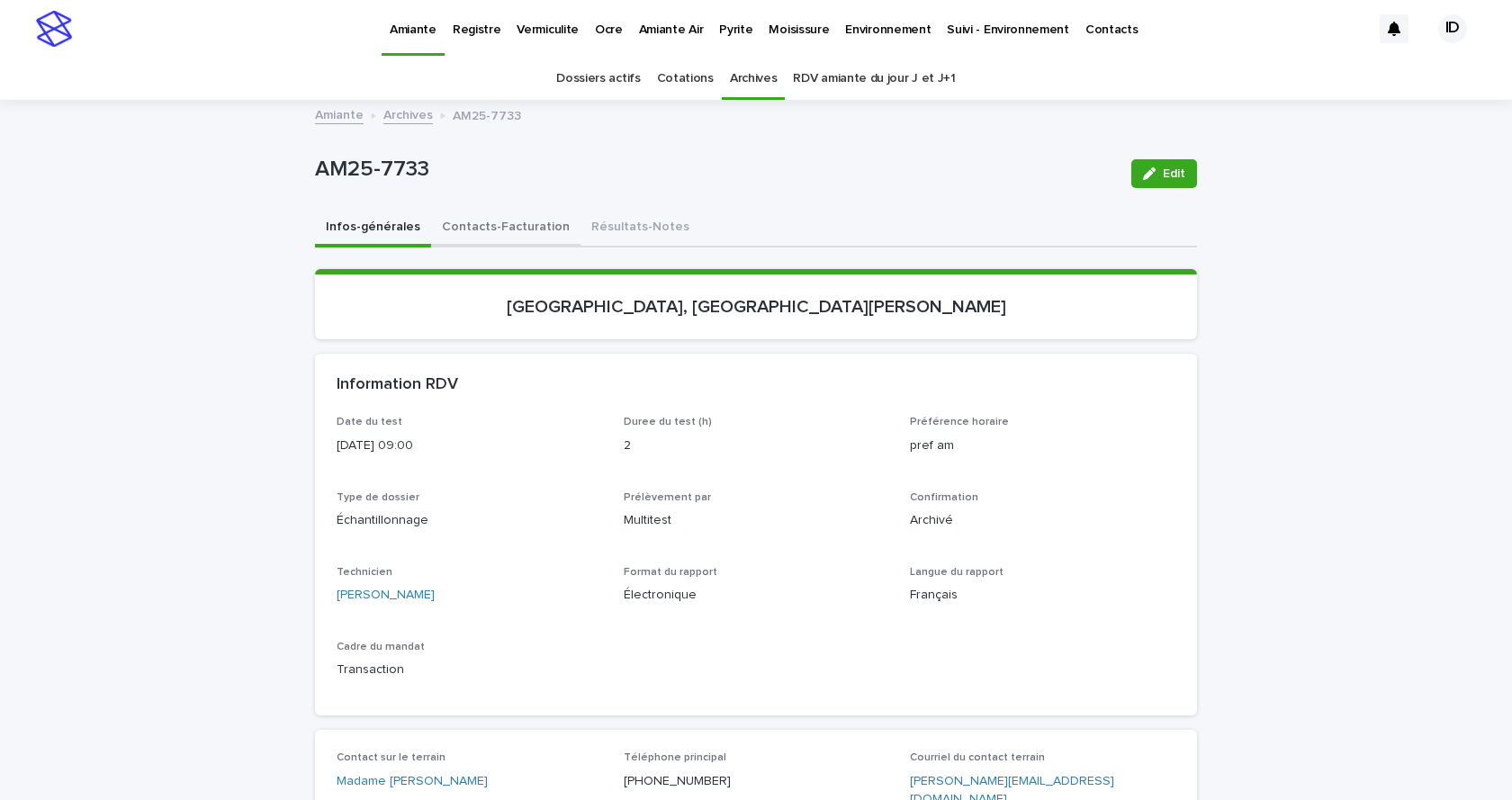
click at [494, 227] on button "Contacts-Facturation" at bounding box center [506, 228] width 150 height 38
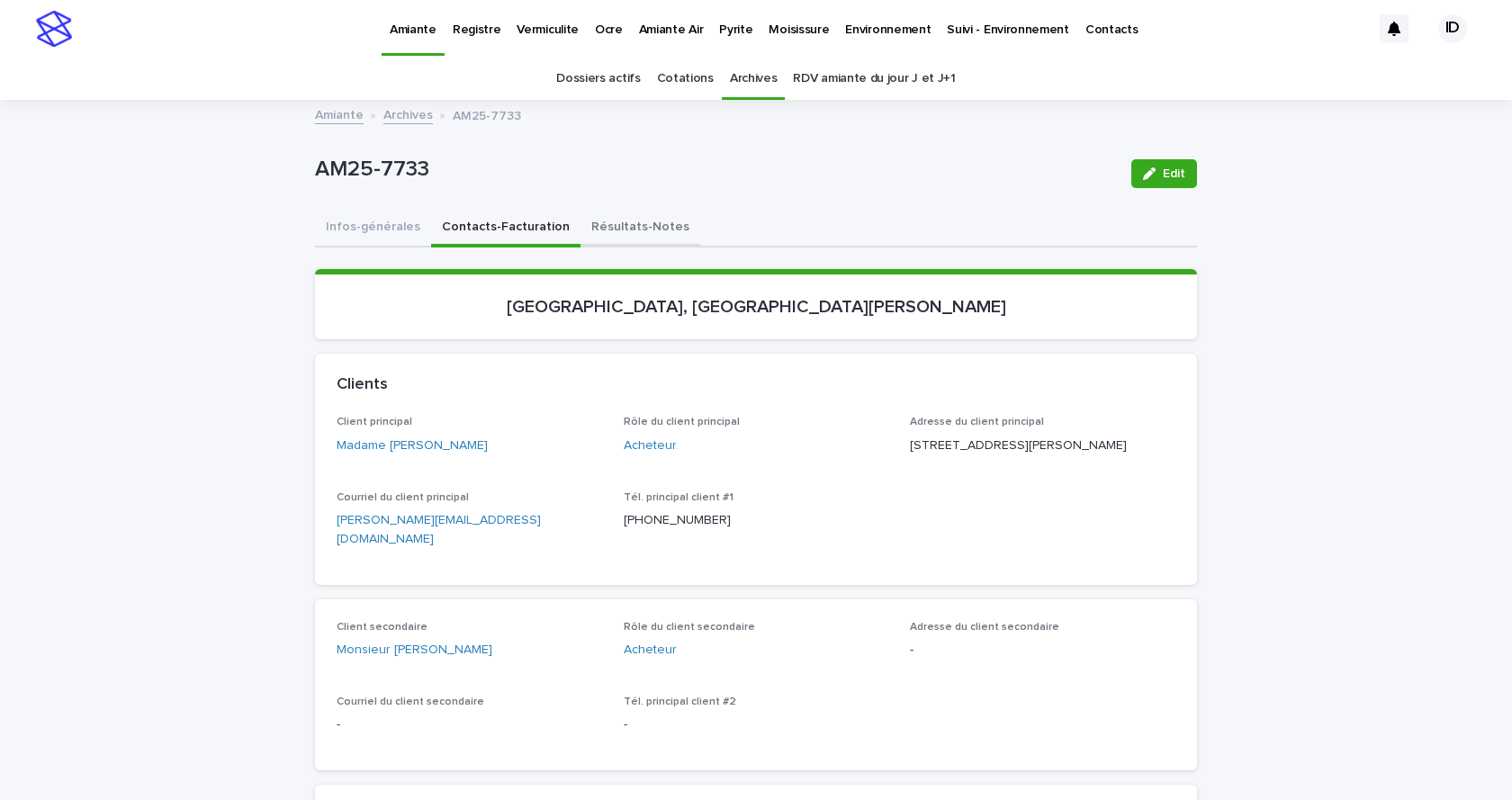
click at [584, 224] on button "Résultats-Notes" at bounding box center [640, 228] width 120 height 38
